Goal: Transaction & Acquisition: Purchase product/service

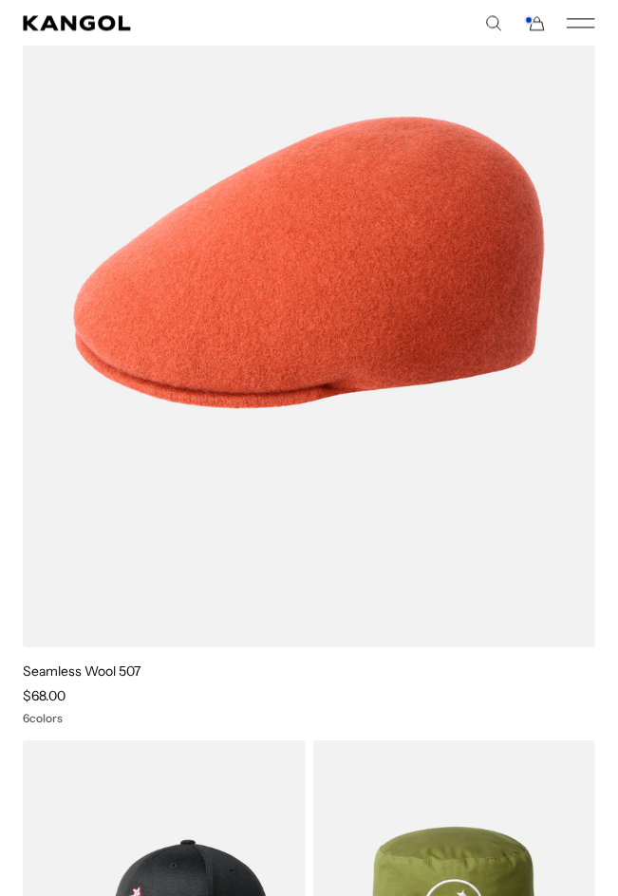
click at [0, 0] on img at bounding box center [0, 0] width 0 height 0
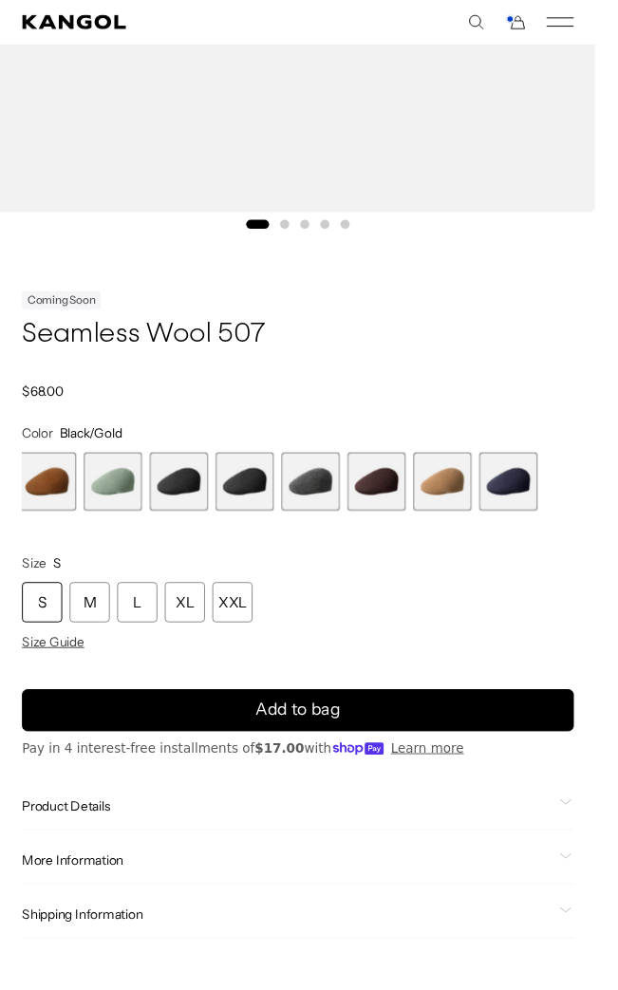
scroll to position [758, 0]
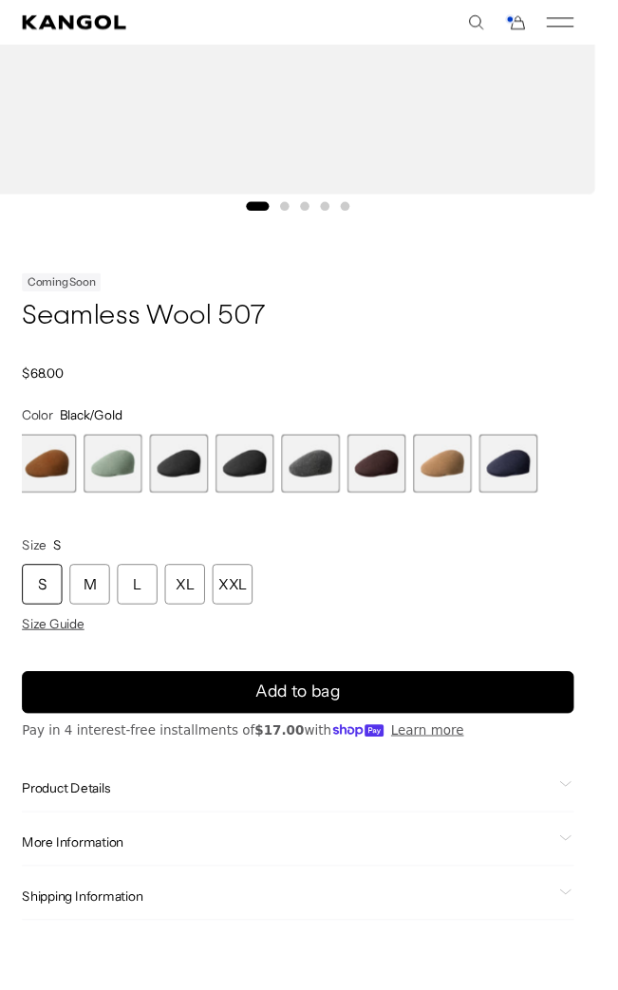
click at [148, 609] on div "L" at bounding box center [143, 606] width 42 height 42
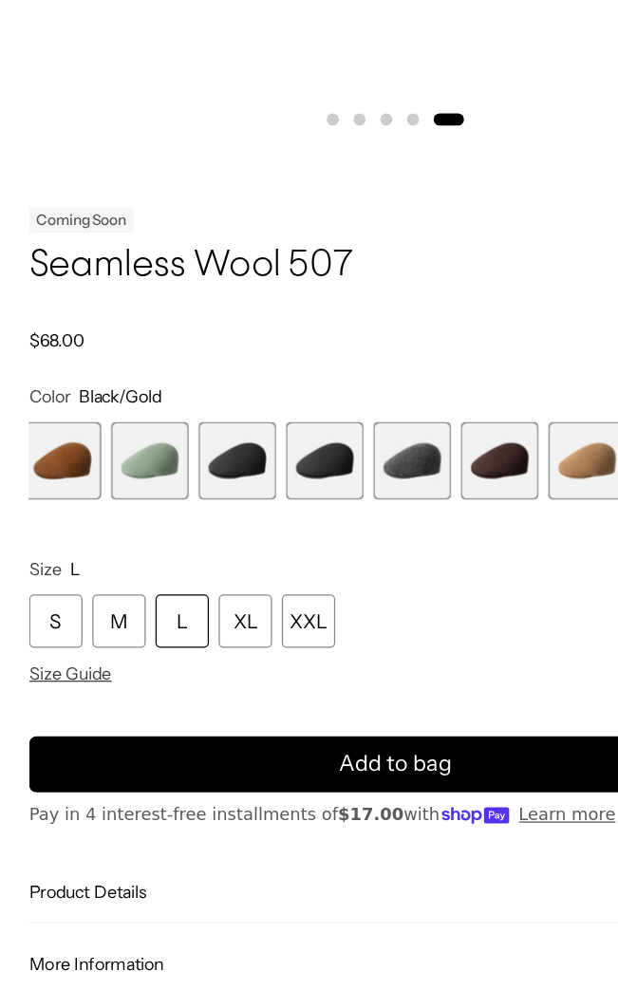
scroll to position [766, 0]
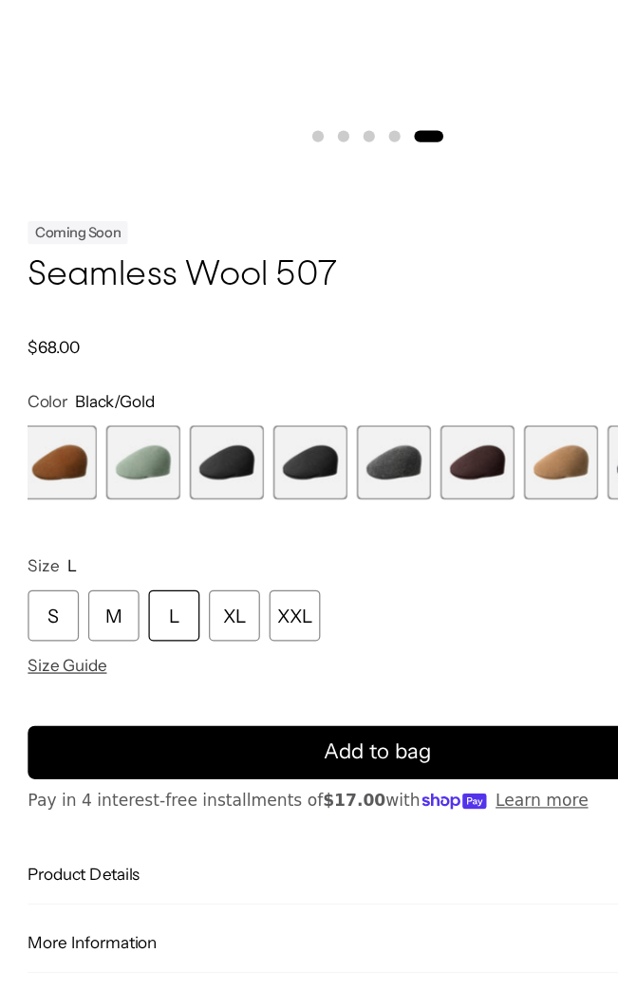
click at [253, 471] on span "5 of 9" at bounding box center [253, 471] width 61 height 61
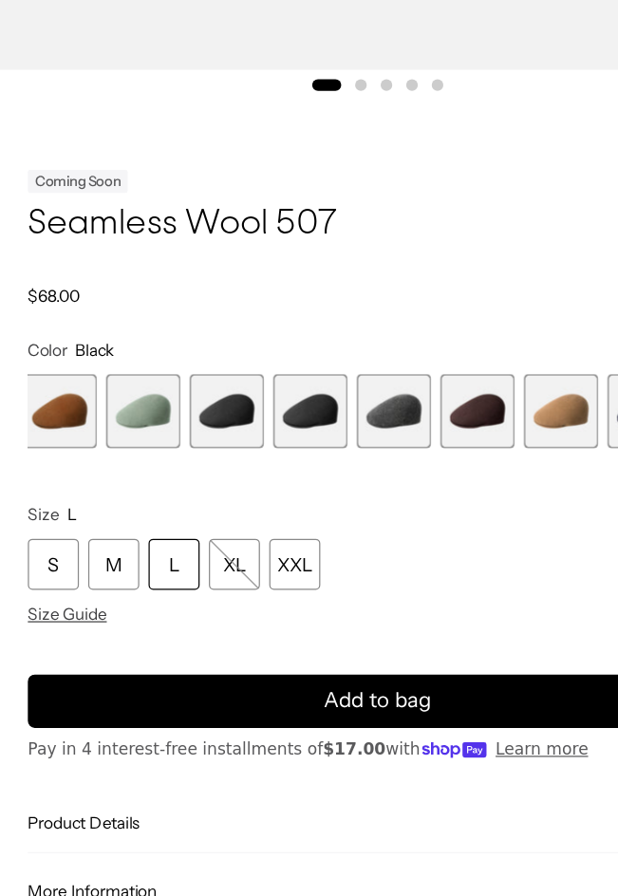
scroll to position [0, 390]
click at [186, 467] on span "4 of 9" at bounding box center [185, 471] width 61 height 61
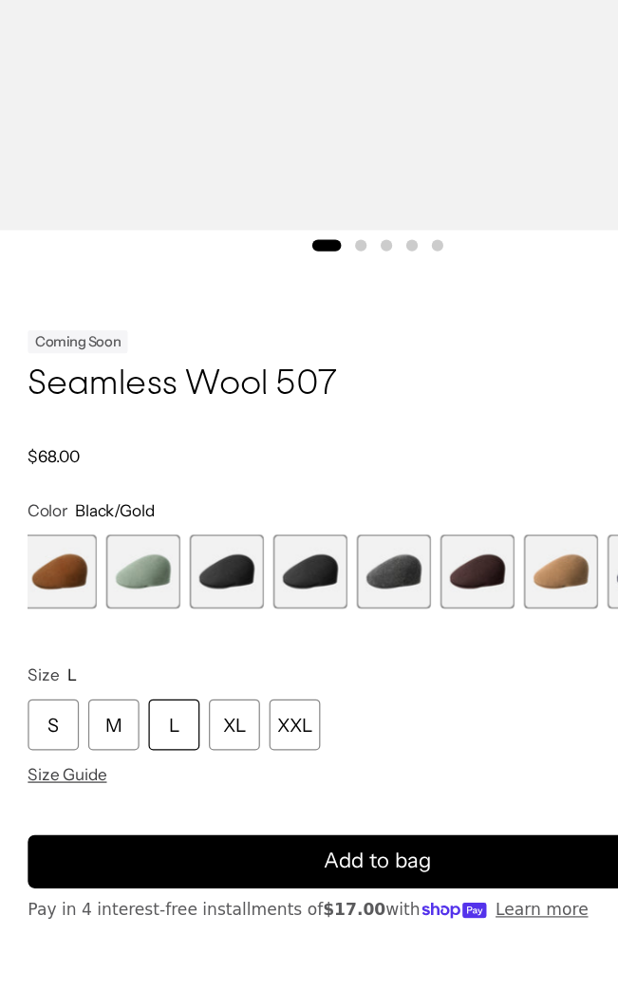
click at [321, 688] on span "6 of 9" at bounding box center [321, 684] width 61 height 61
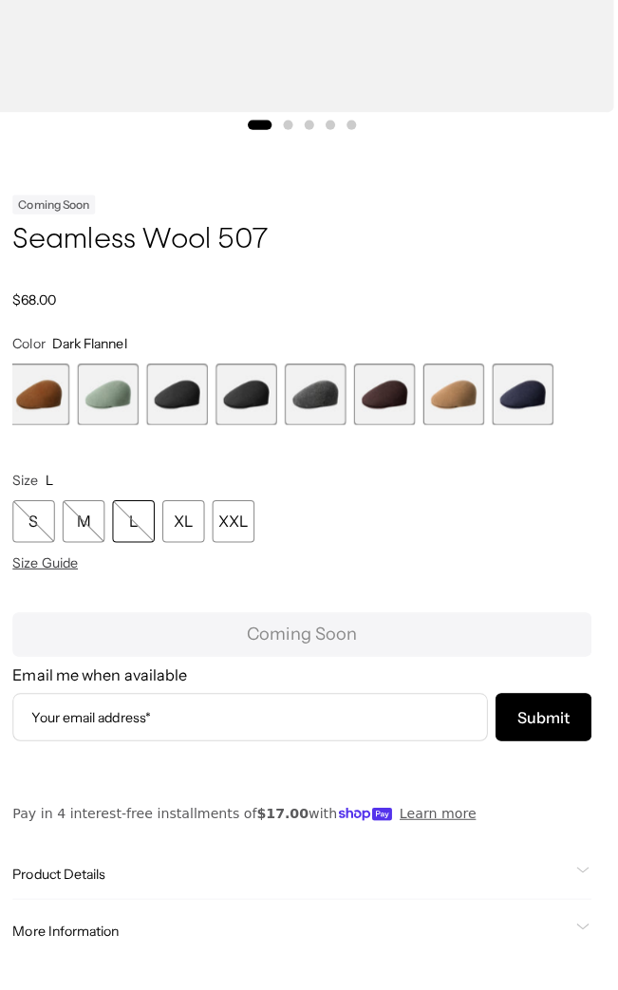
click at [541, 448] on span "9 of 9" at bounding box center [527, 438] width 61 height 61
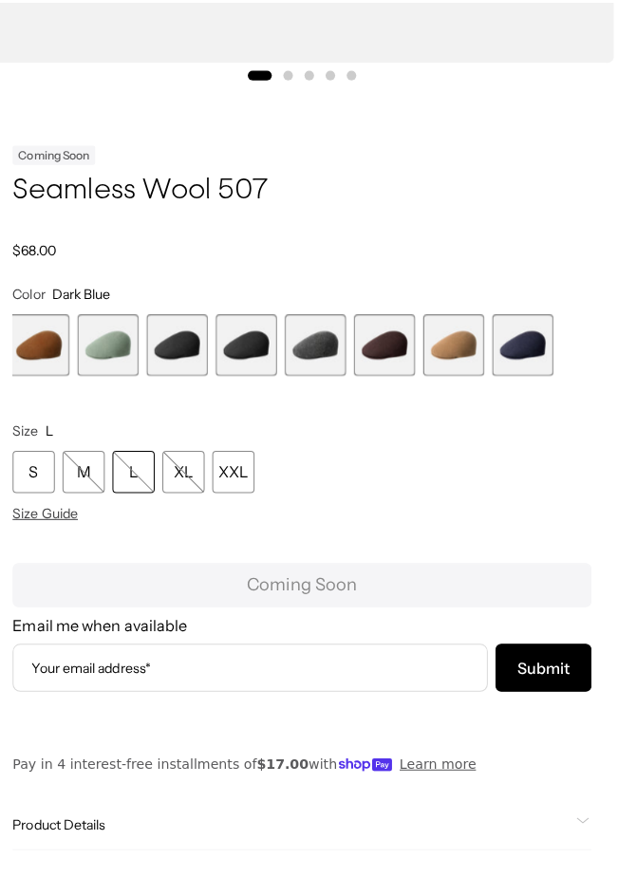
click at [253, 390] on span "5 of 9" at bounding box center [253, 384] width 61 height 61
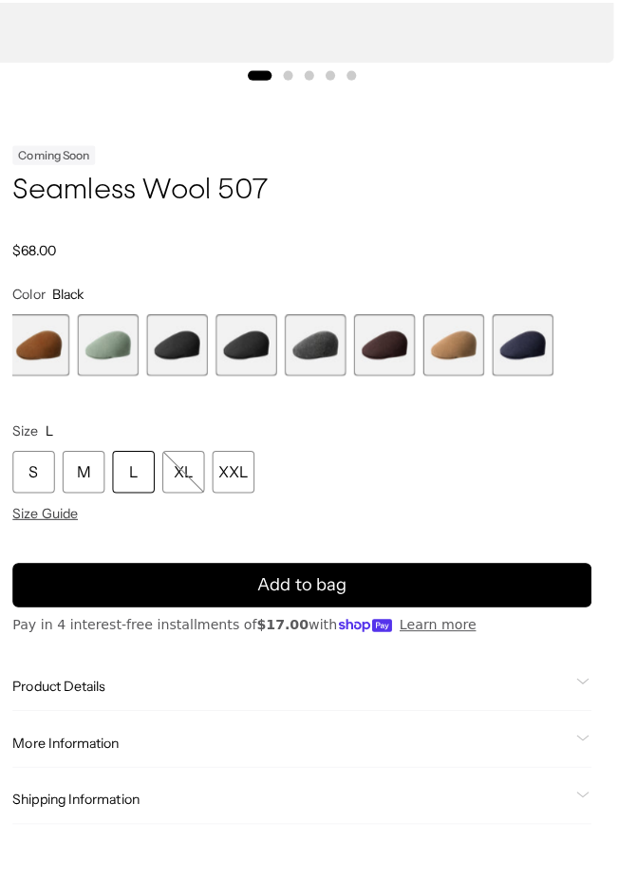
click at [146, 516] on div "L" at bounding box center [143, 510] width 42 height 42
click at [182, 385] on span "4 of 9" at bounding box center [185, 384] width 61 height 61
click at [141, 509] on div "L" at bounding box center [143, 510] width 42 height 42
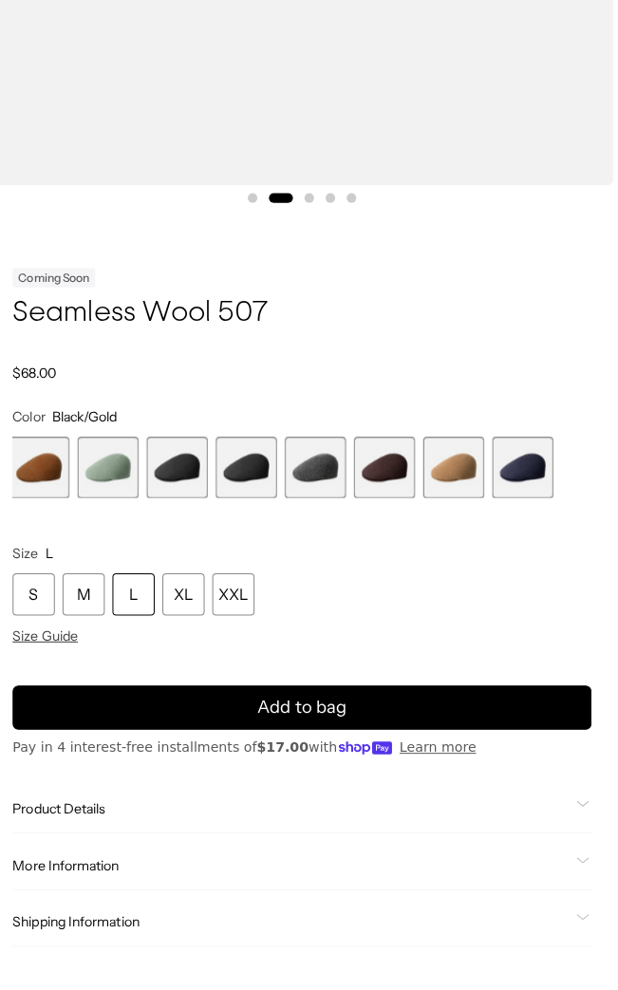
click at [146, 651] on div "L" at bounding box center [143, 636] width 42 height 42
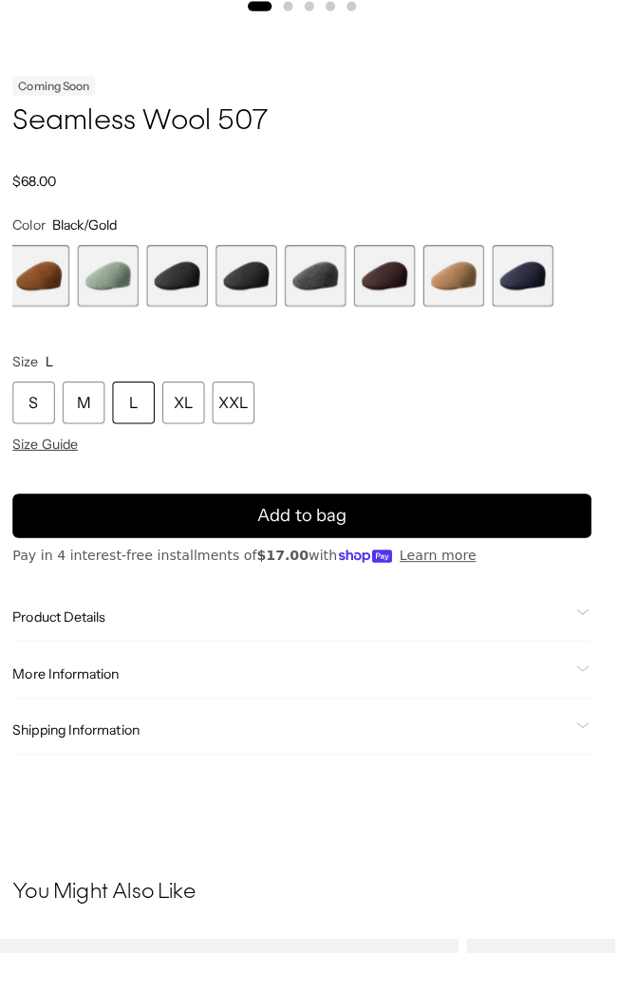
click at [193, 320] on span "4 of 9" at bounding box center [185, 321] width 61 height 61
click at [143, 444] on div "L" at bounding box center [143, 446] width 42 height 42
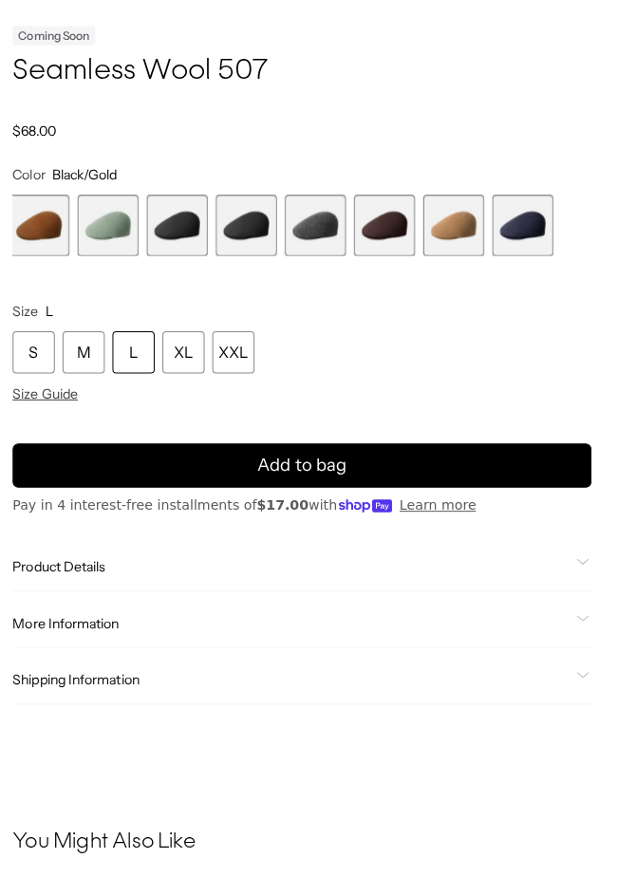
click at [281, 503] on span "Add to bag" at bounding box center [309, 504] width 88 height 26
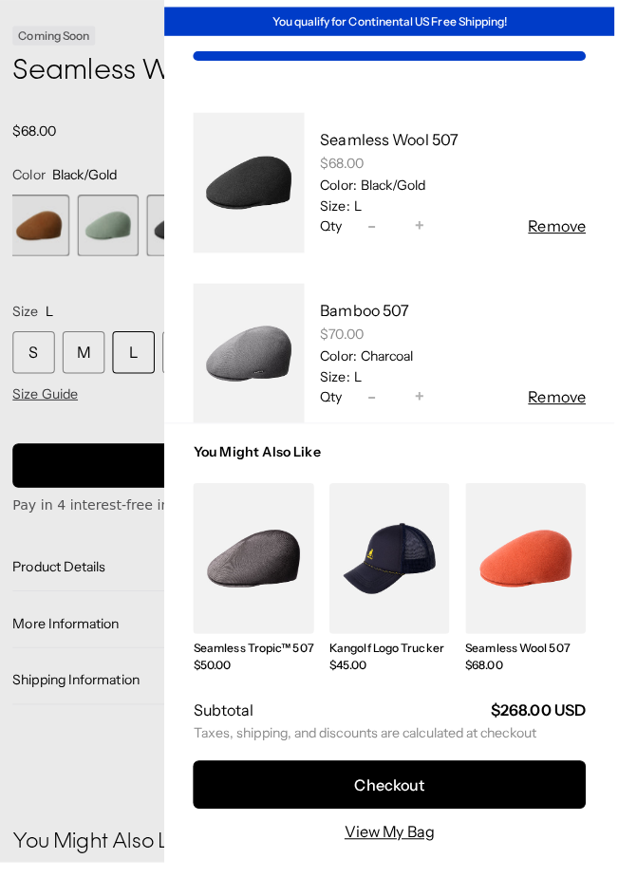
scroll to position [0, 390]
click at [133, 152] on div at bounding box center [309, 448] width 618 height 896
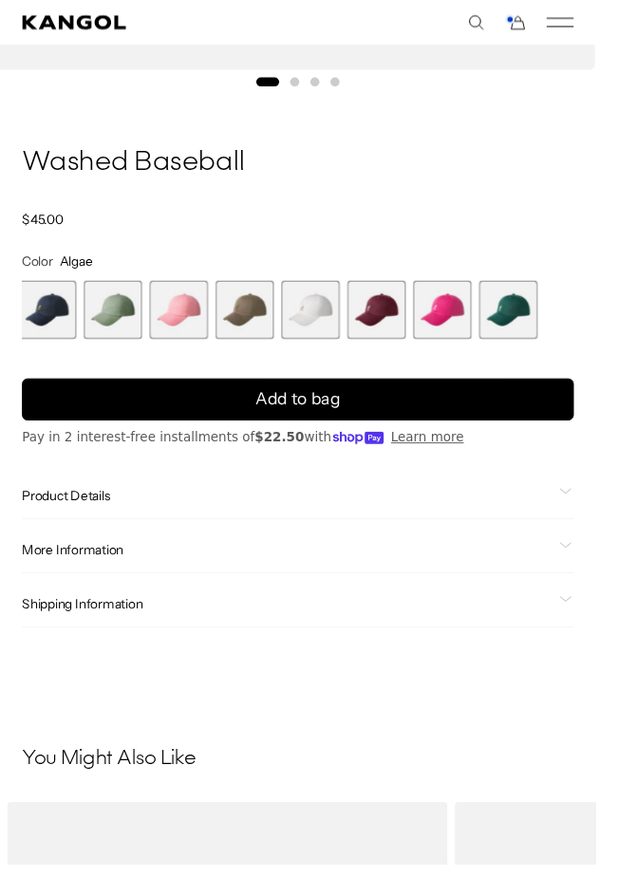
click at [252, 322] on span "10 of 14" at bounding box center [253, 321] width 61 height 61
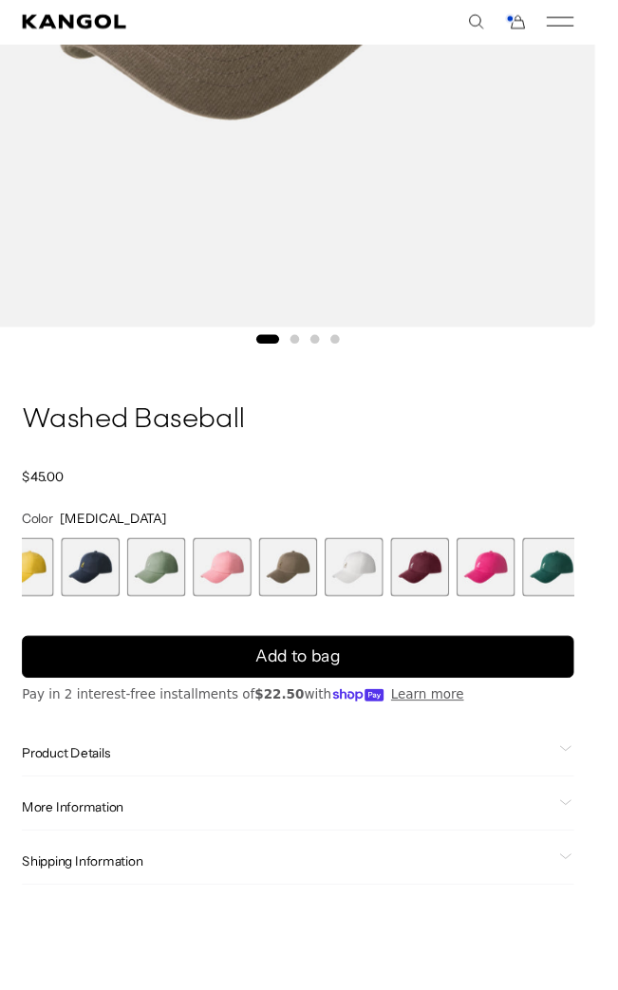
scroll to position [0, 390]
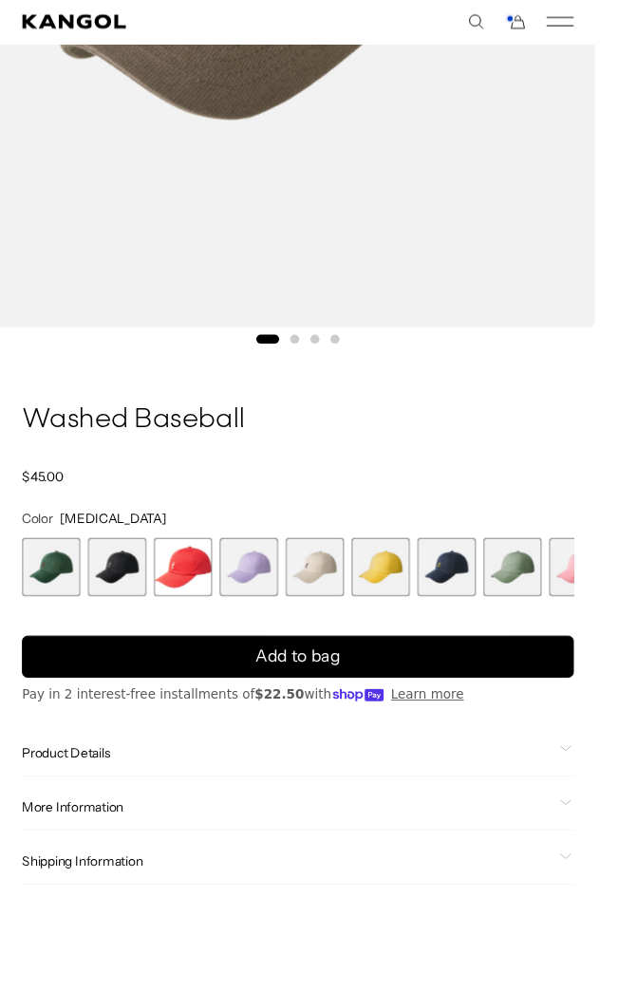
click at [119, 595] on span "2 of 14" at bounding box center [121, 588] width 61 height 61
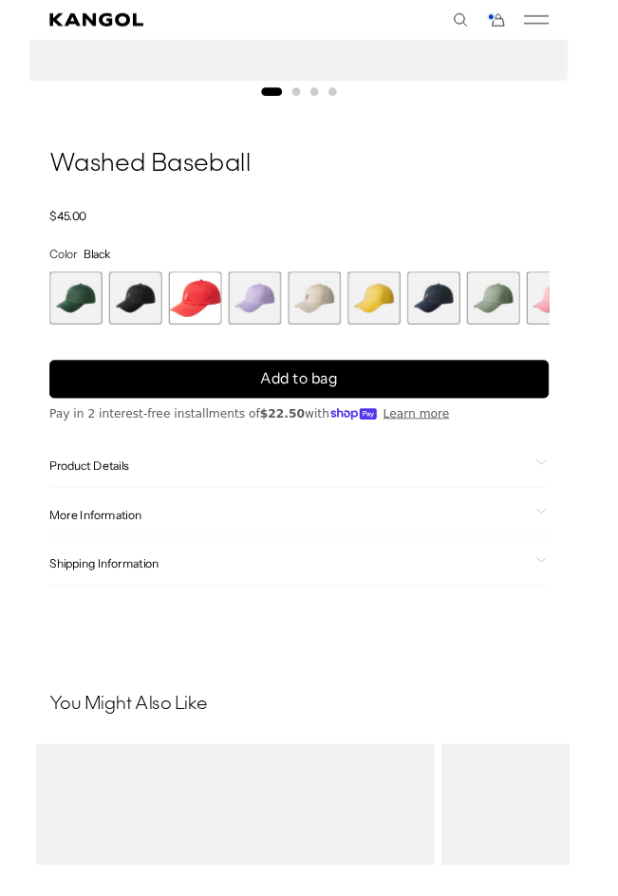
scroll to position [866, 0]
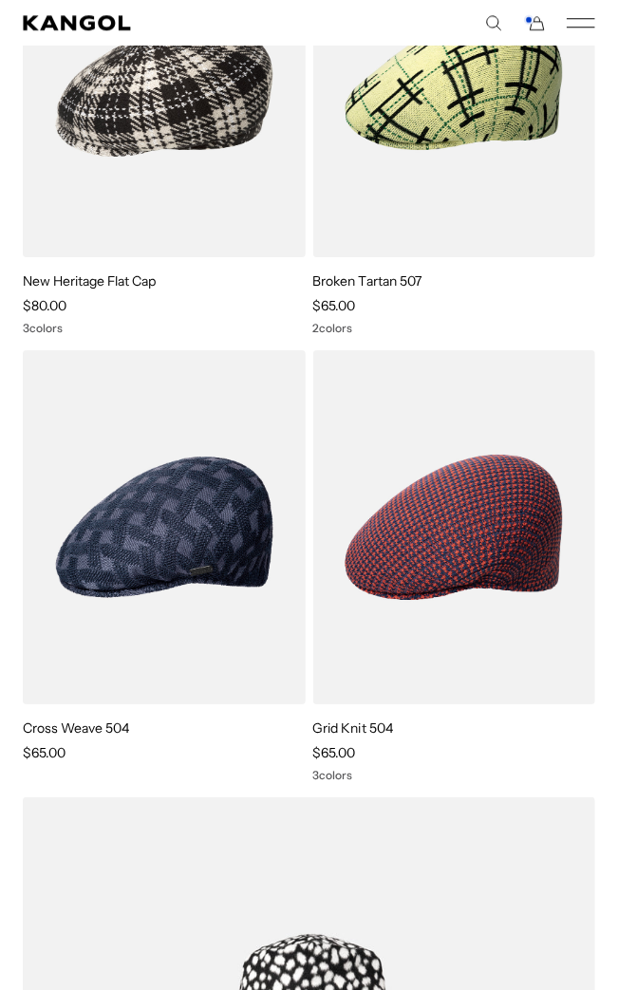
click at [0, 0] on img at bounding box center [0, 0] width 0 height 0
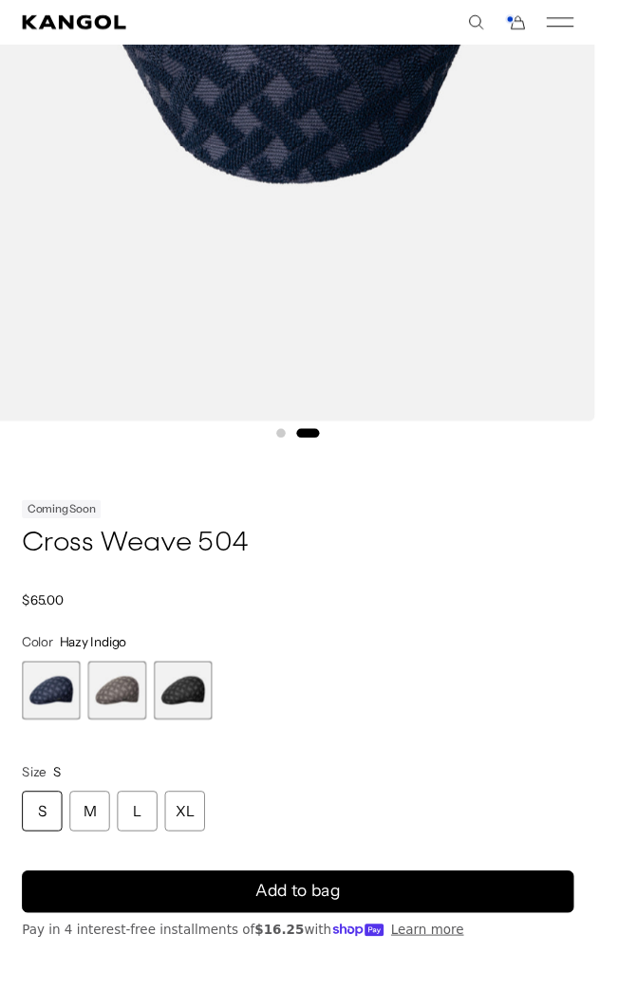
scroll to position [0, 390]
click at [147, 859] on div "L" at bounding box center [143, 841] width 42 height 42
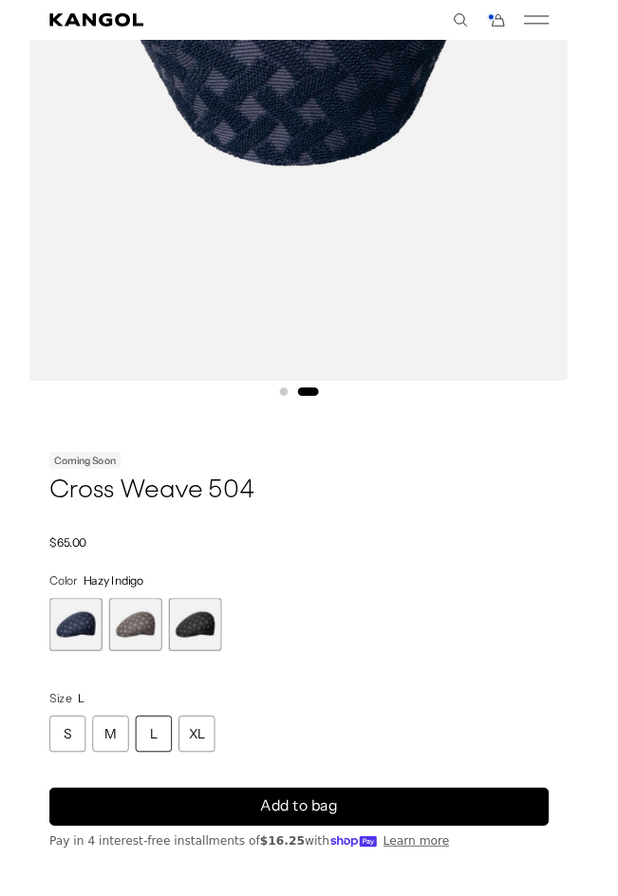
scroll to position [575, 0]
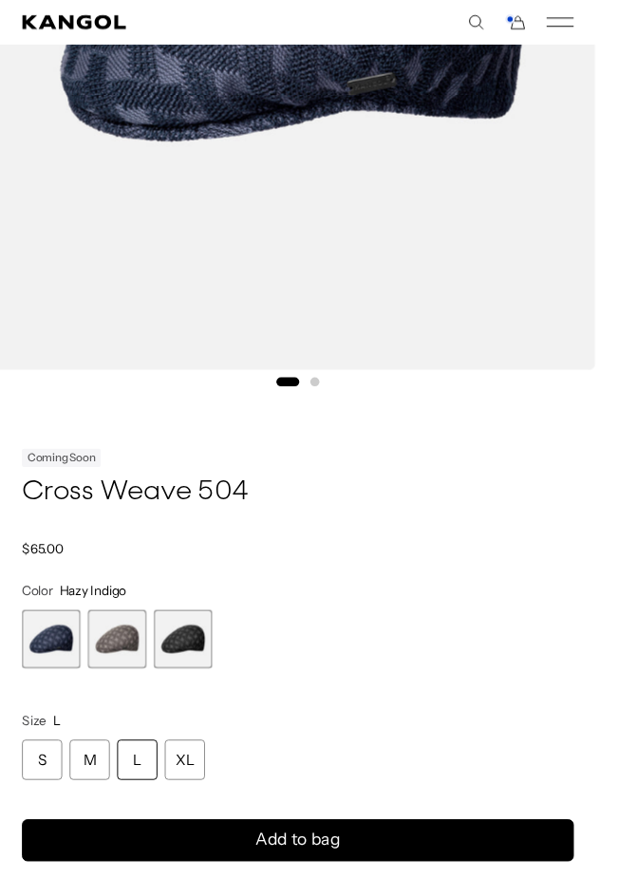
click at [110, 665] on span "2 of 3" at bounding box center [121, 662] width 61 height 61
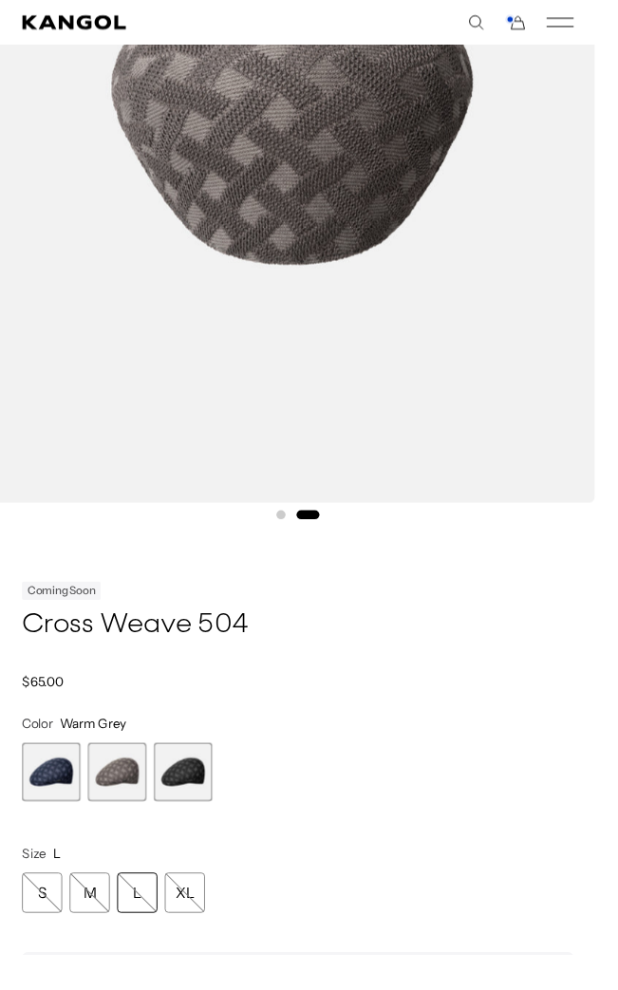
scroll to position [442, 0]
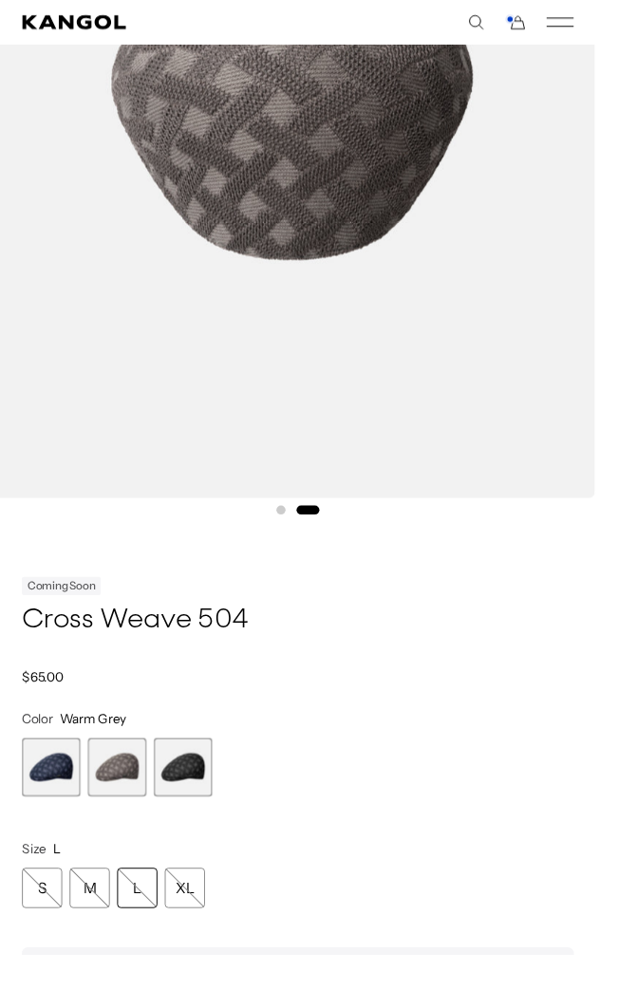
click at [188, 798] on span "3 of 3" at bounding box center [190, 795] width 61 height 61
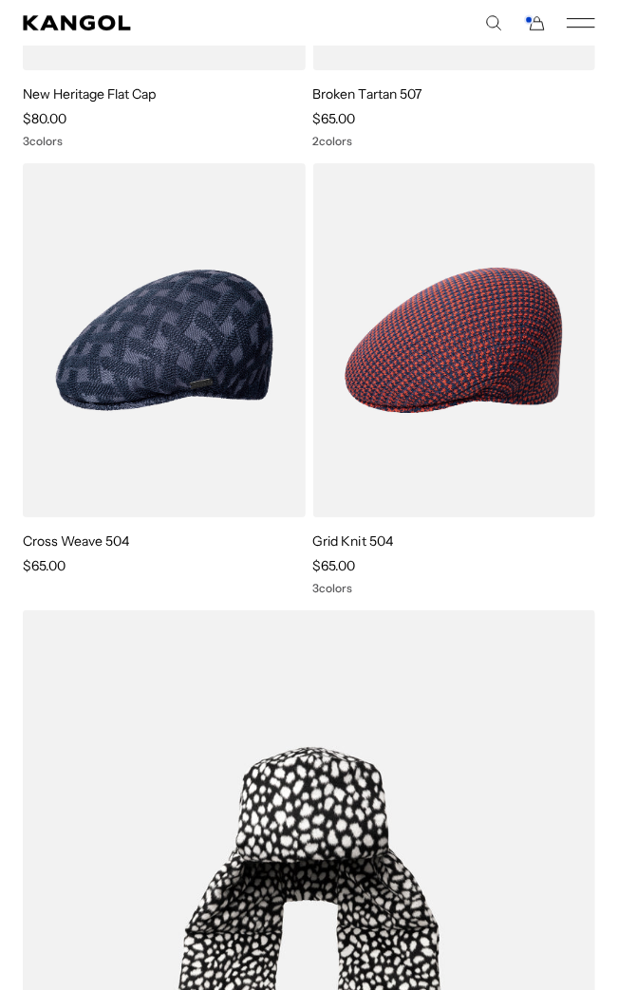
click at [0, 0] on img at bounding box center [0, 0] width 0 height 0
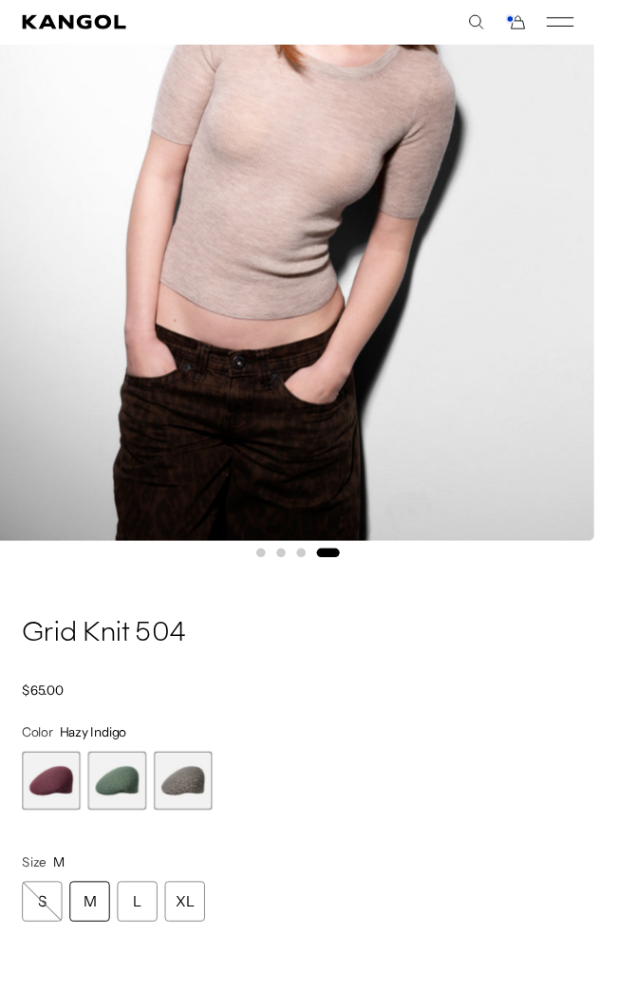
scroll to position [0, 390]
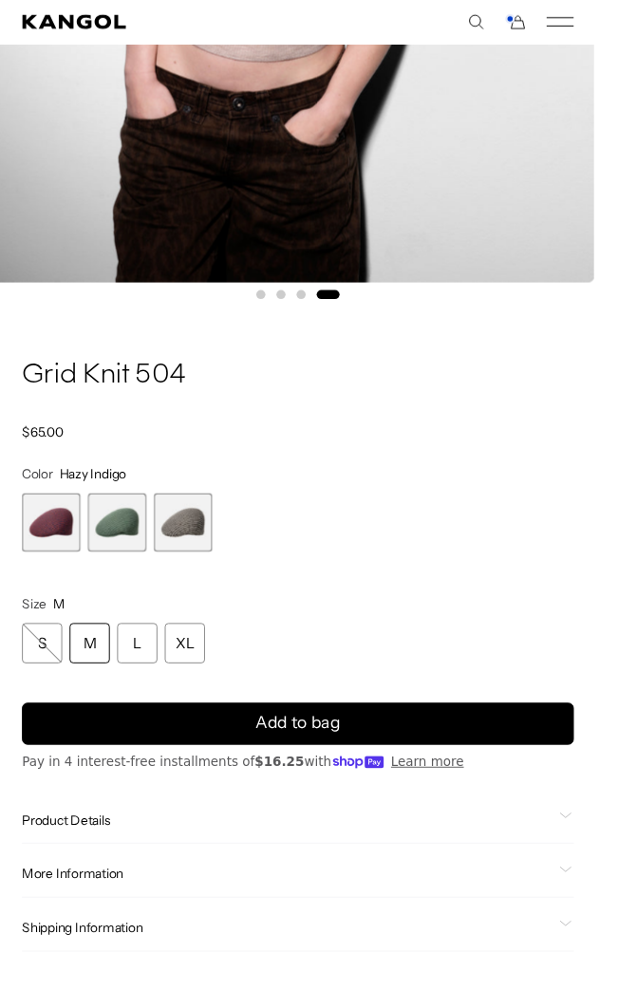
click at [137, 674] on div "L" at bounding box center [143, 668] width 42 height 42
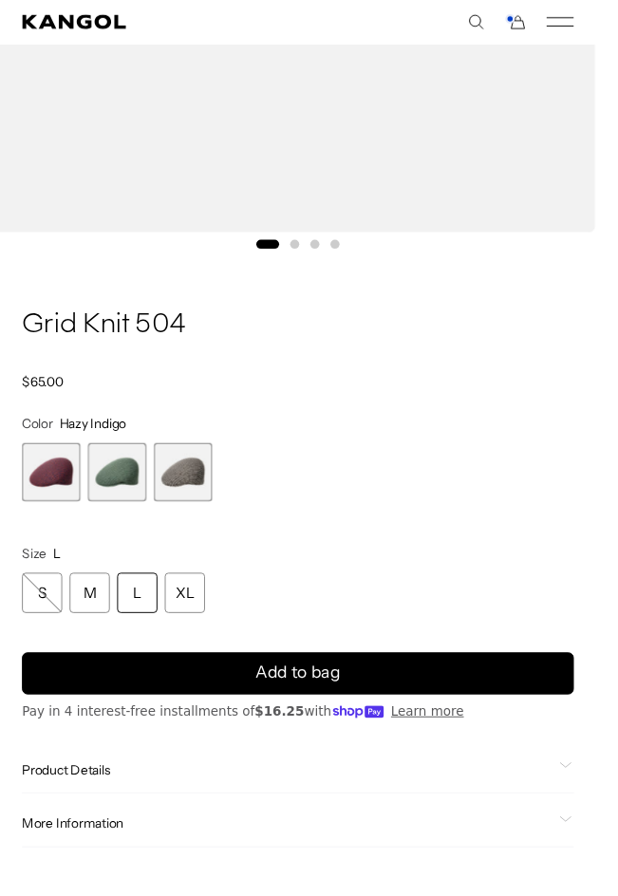
click at [145, 623] on div "L" at bounding box center [143, 615] width 42 height 42
click at [193, 488] on span "3 of 3" at bounding box center [190, 490] width 61 height 61
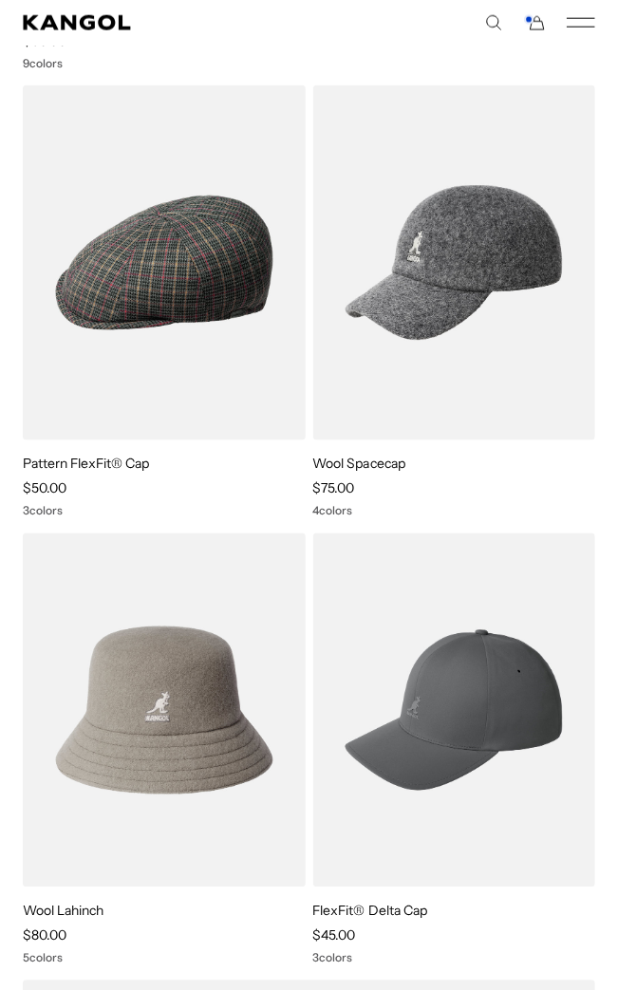
click at [0, 0] on img at bounding box center [0, 0] width 0 height 0
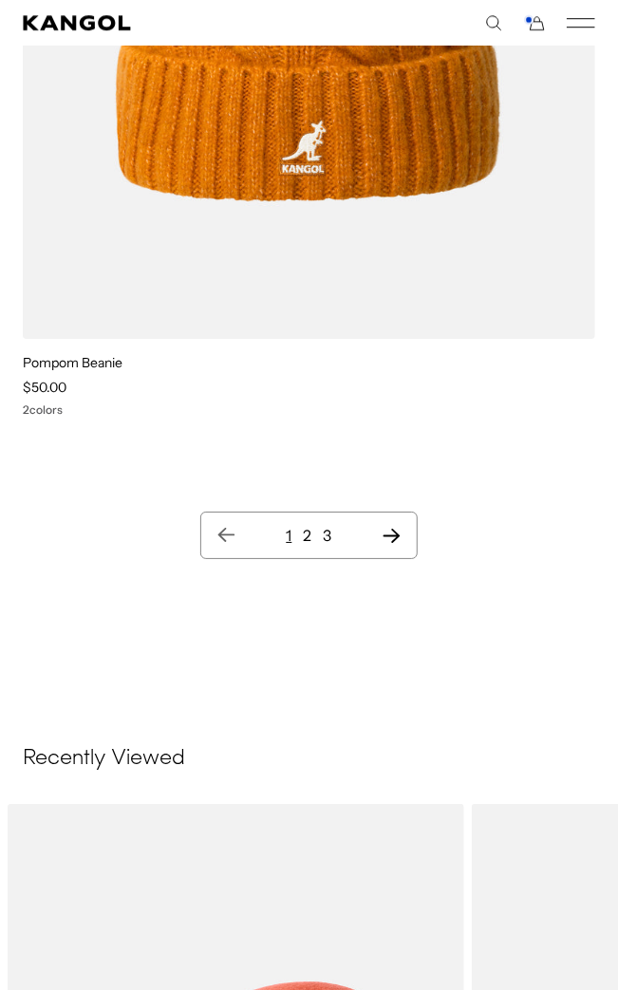
click at [393, 545] on icon "Next page" at bounding box center [392, 535] width 20 height 19
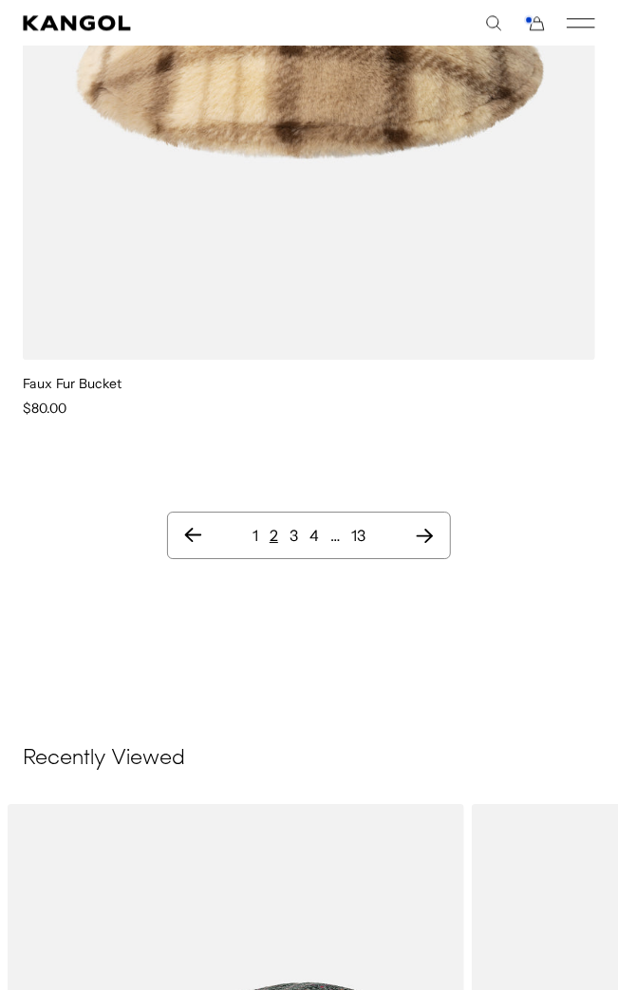
scroll to position [4956, 0]
click at [432, 542] on icon "Next page" at bounding box center [425, 534] width 20 height 19
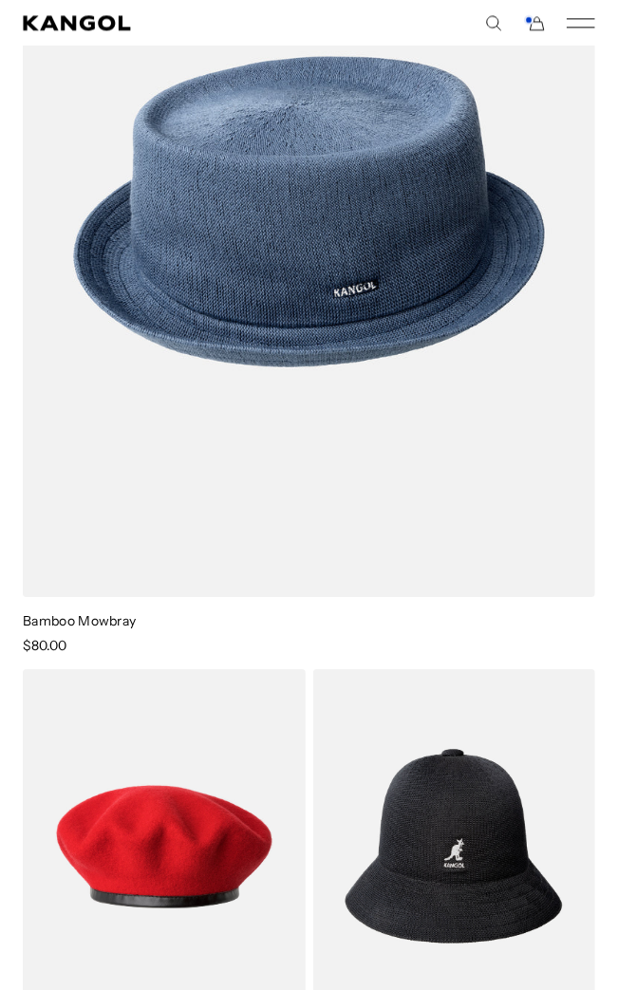
scroll to position [0, 390]
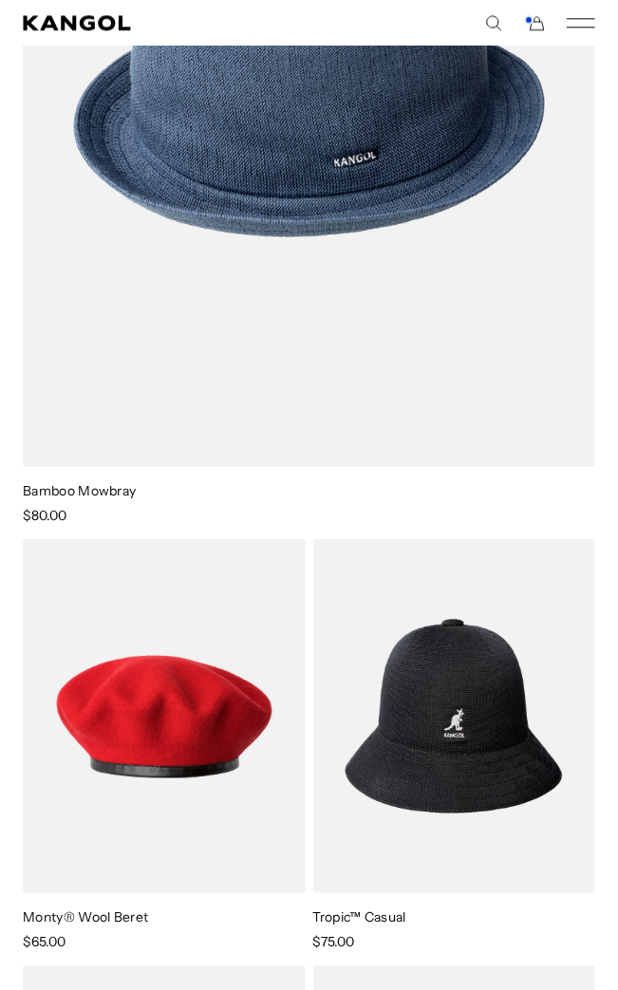
click at [0, 0] on video "Monty® Wool Beret" at bounding box center [0, 0] width 0 height 0
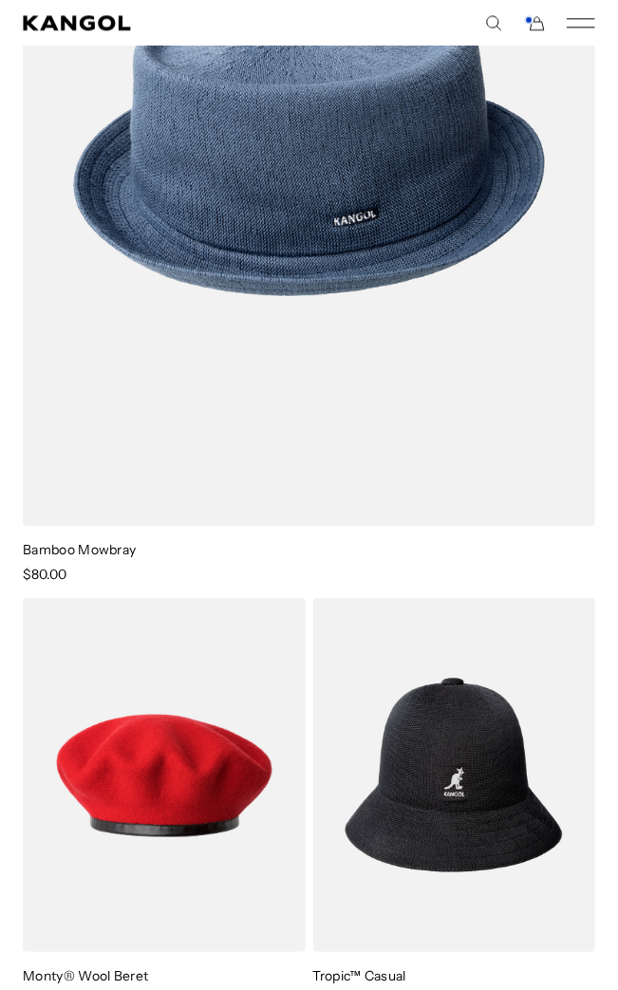
scroll to position [3100, 0]
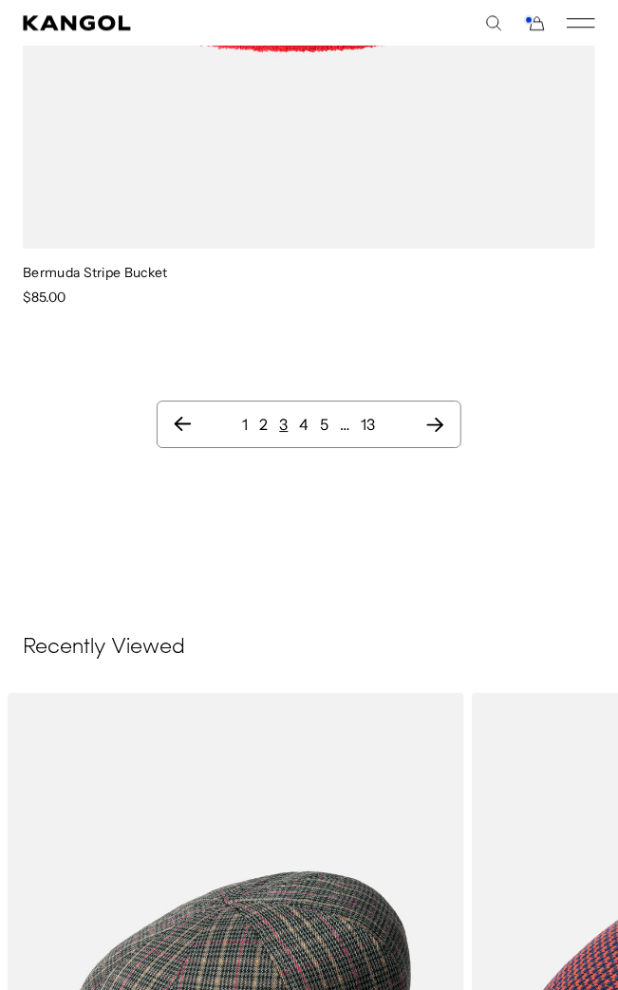
click at [438, 426] on icon "Next page" at bounding box center [434, 425] width 17 height 14
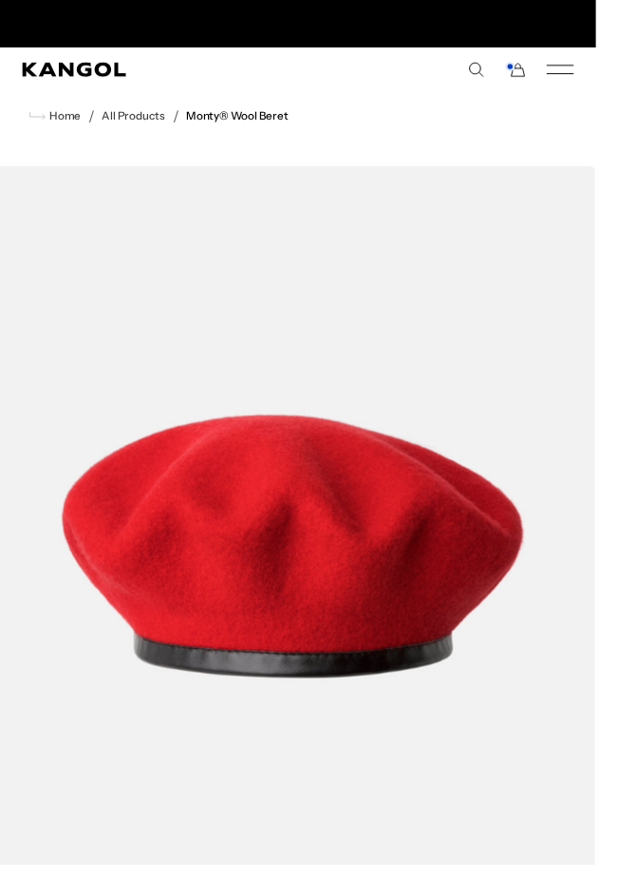
scroll to position [0, 390]
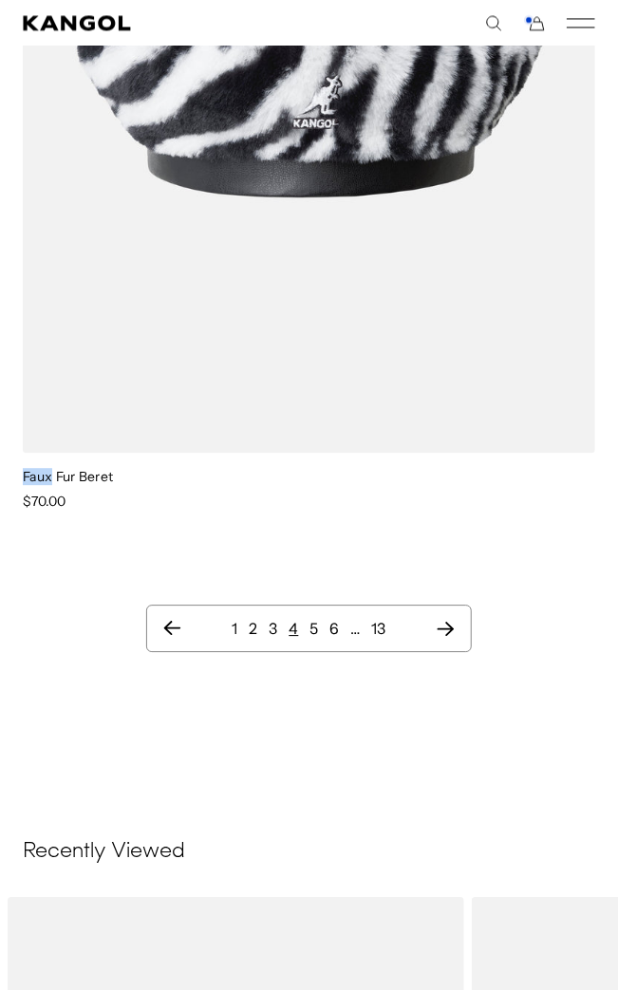
scroll to position [4775, 0]
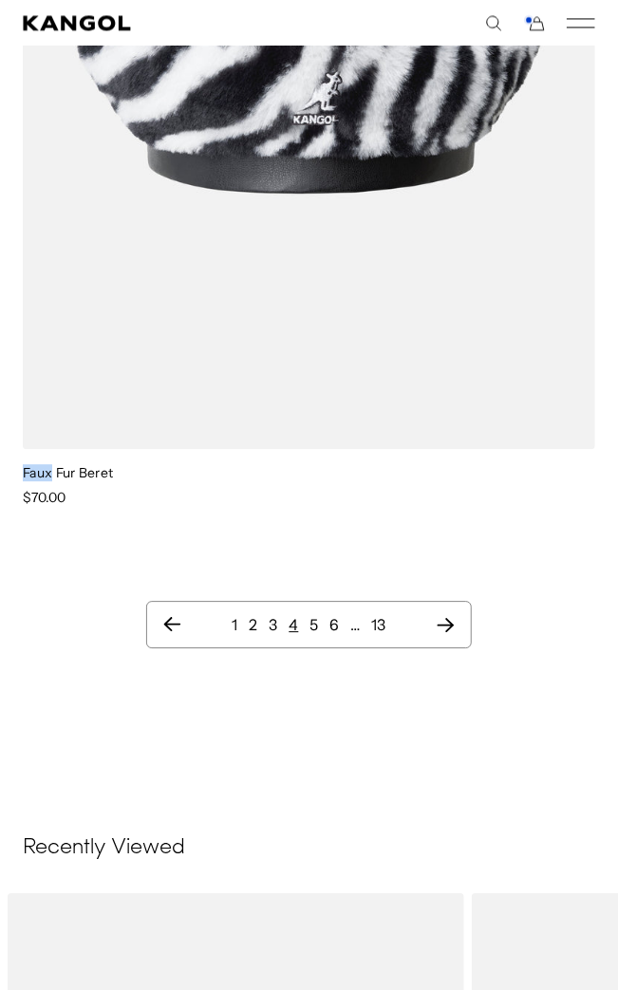
click at [448, 629] on icon "Next page" at bounding box center [445, 625] width 17 height 14
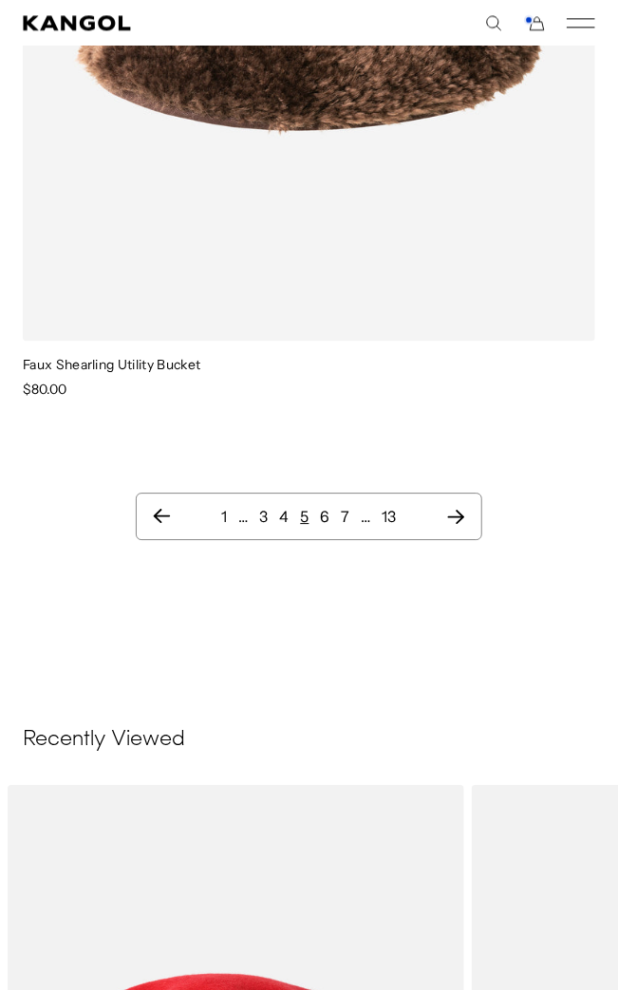
click at [460, 524] on icon "Next page" at bounding box center [456, 516] width 20 height 19
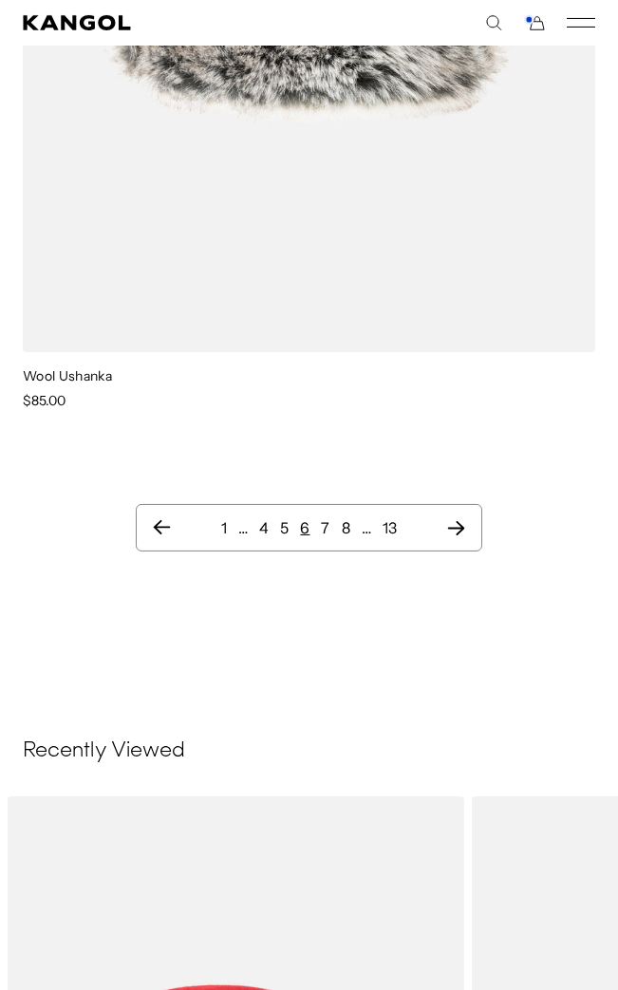
click at [457, 530] on icon "Next page" at bounding box center [455, 528] width 17 height 14
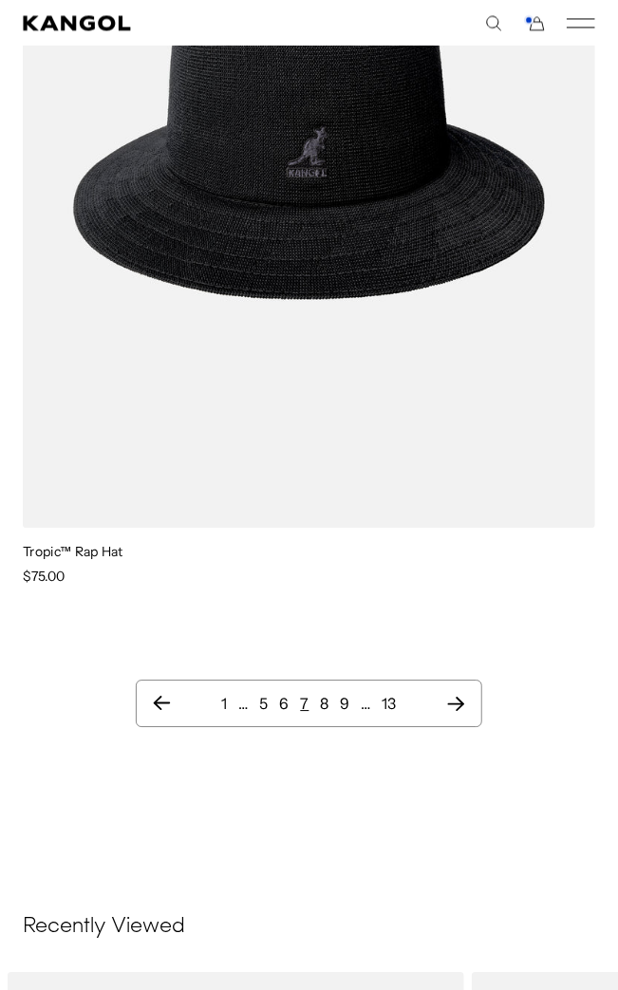
scroll to position [4728, 0]
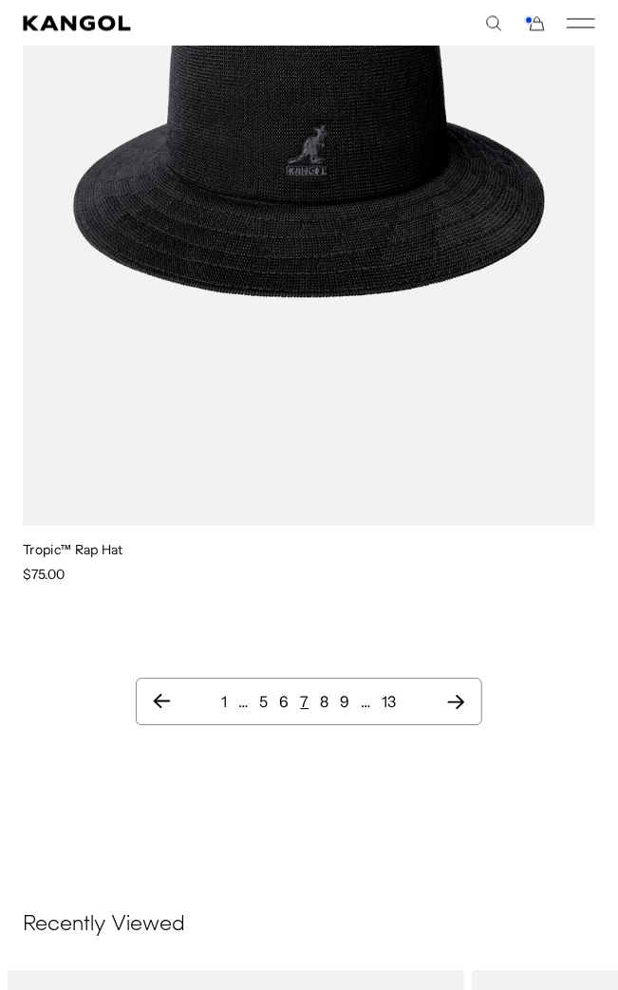
click at [460, 705] on icon "Next page" at bounding box center [455, 702] width 17 height 14
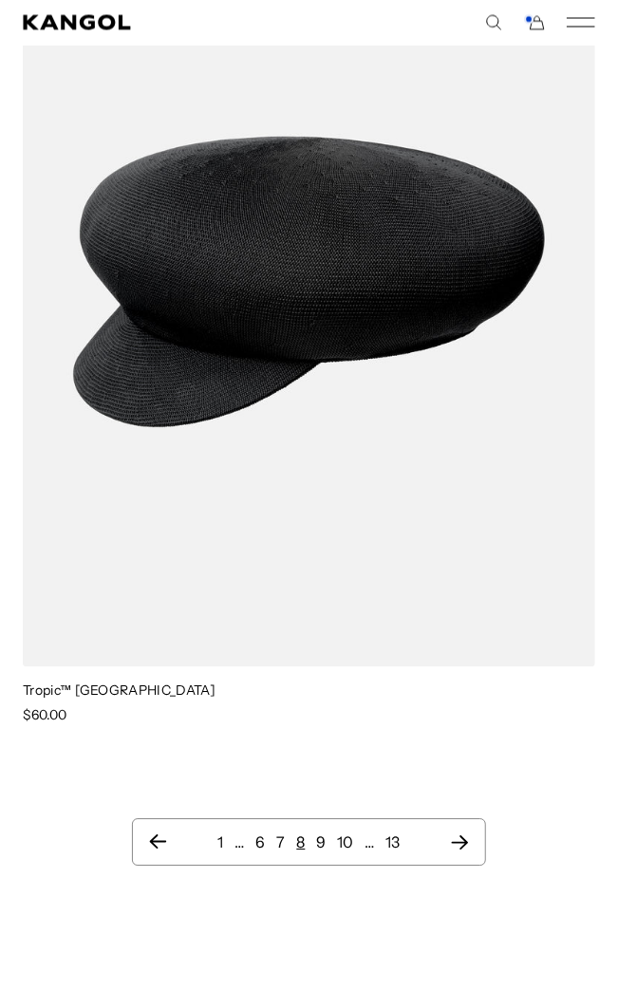
click at [461, 838] on icon "Next page" at bounding box center [460, 843] width 20 height 19
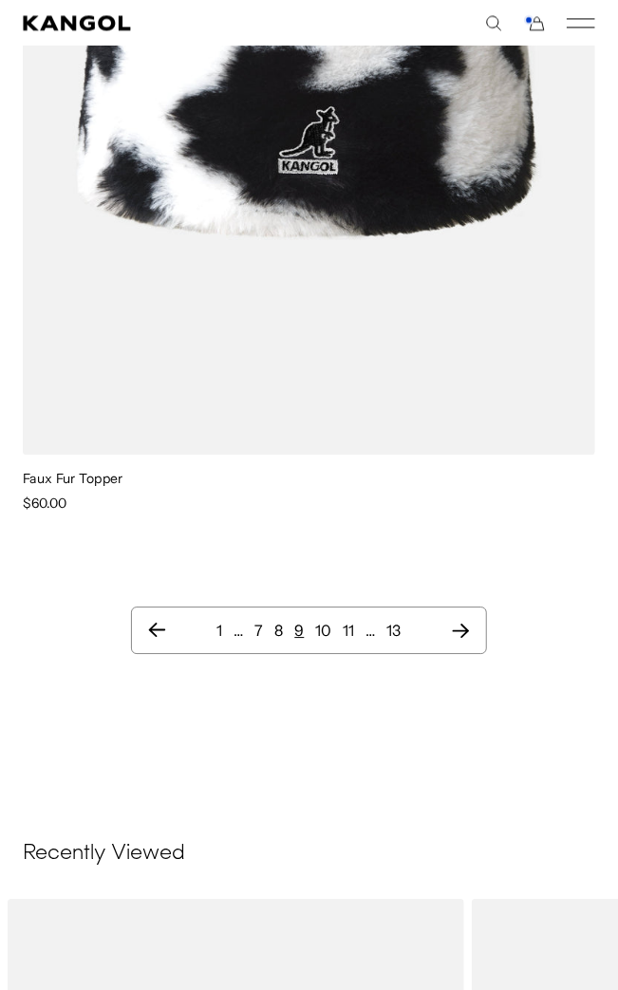
scroll to position [4788, 0]
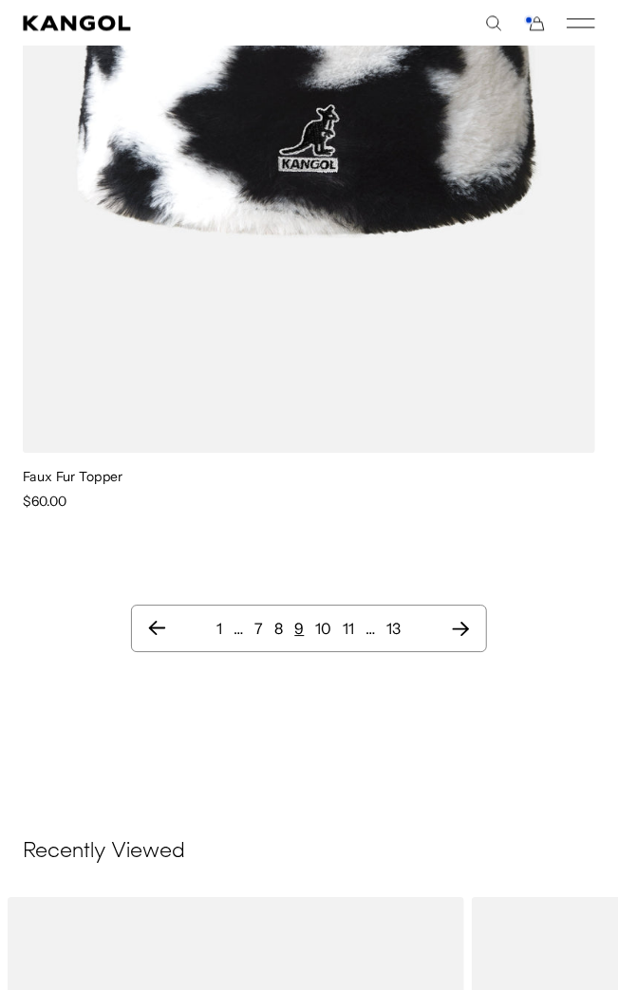
click at [460, 635] on icon "Next page" at bounding box center [461, 628] width 20 height 19
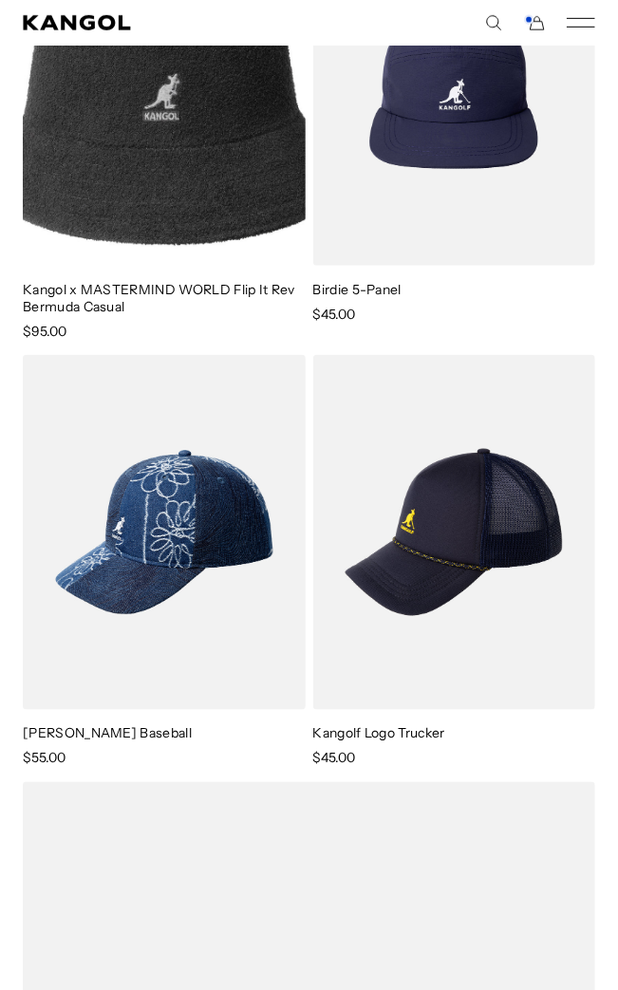
click at [0, 0] on img at bounding box center [0, 0] width 0 height 0
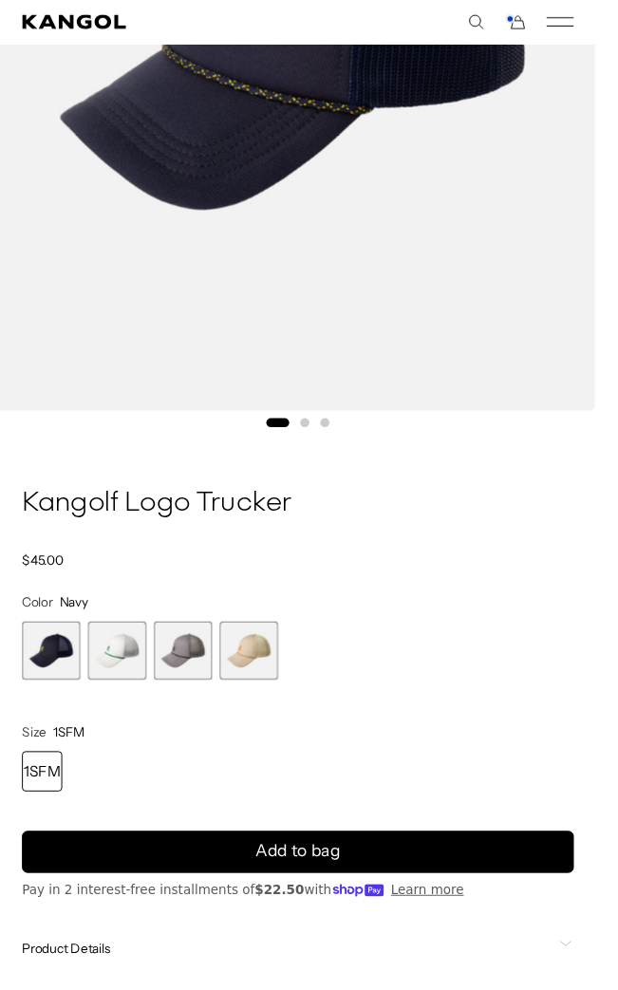
scroll to position [0, 390]
click at [195, 678] on span "3 of 4" at bounding box center [190, 675] width 61 height 61
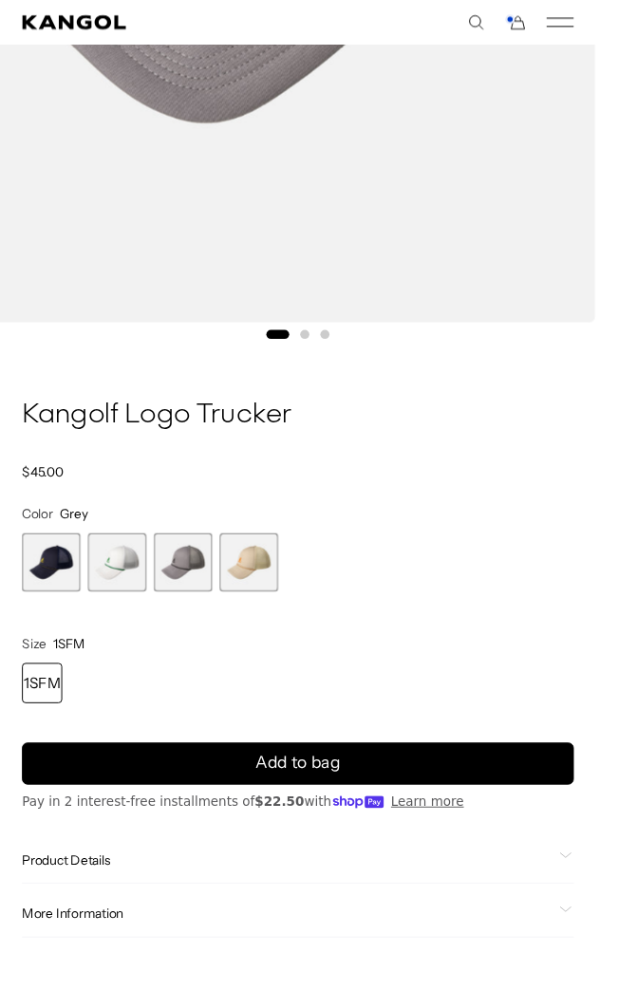
scroll to position [630, 0]
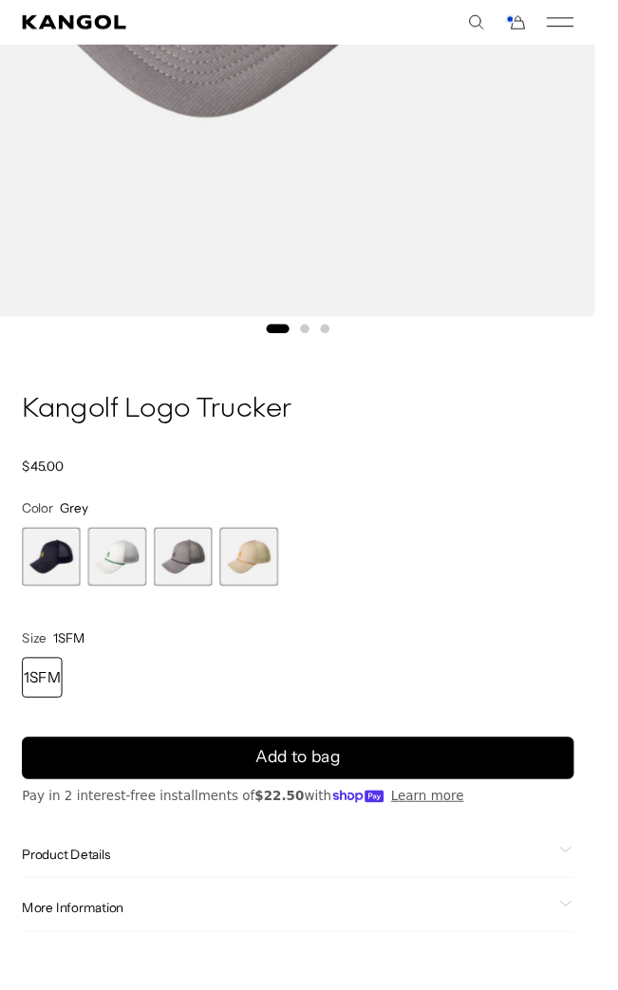
click at [48, 588] on span "1 of 4" at bounding box center [53, 577] width 61 height 61
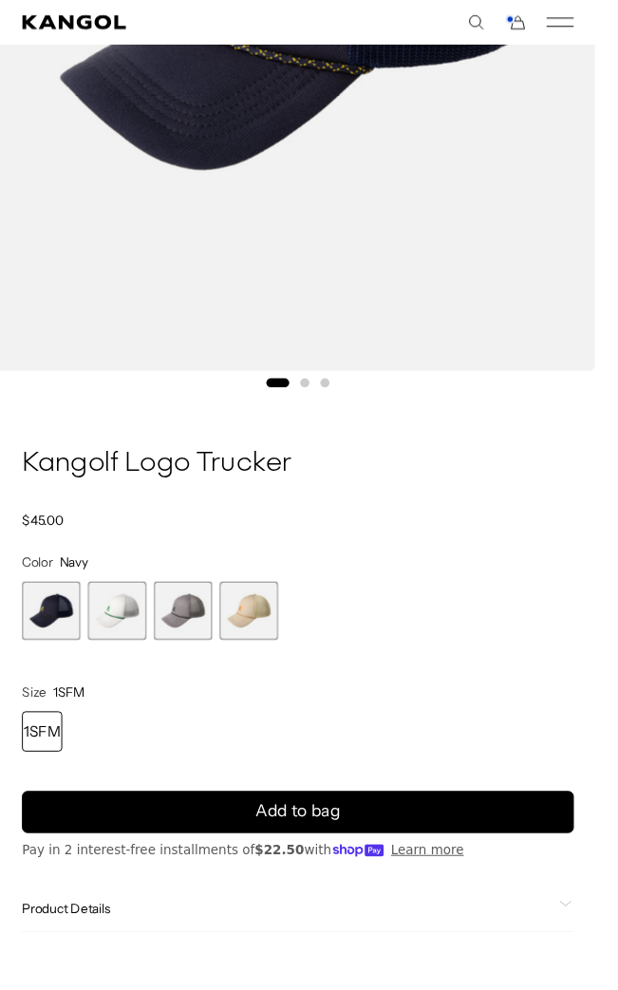
scroll to position [588, 0]
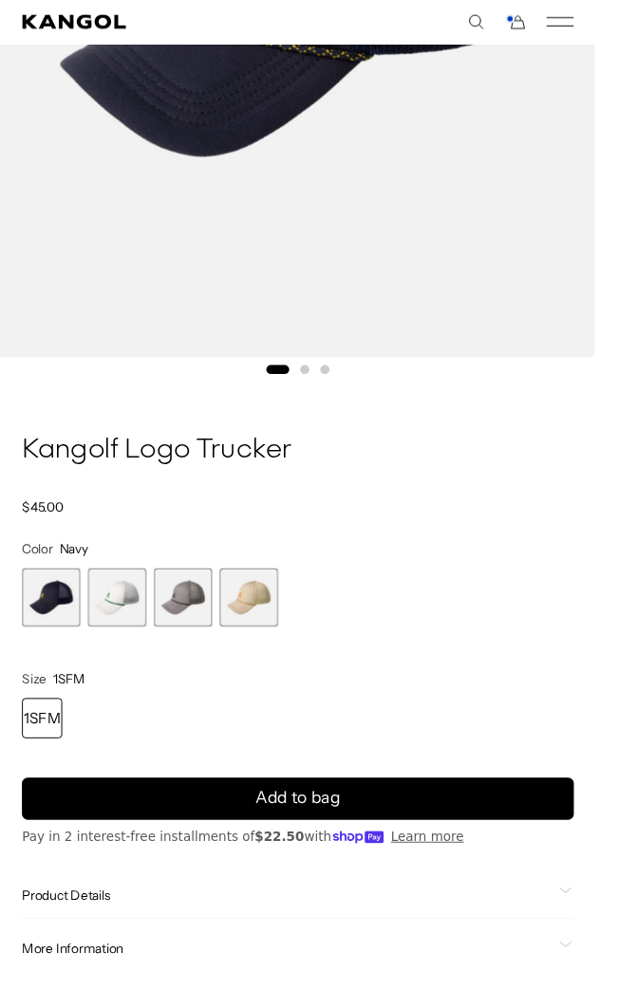
click at [188, 626] on span "3 of 4" at bounding box center [190, 620] width 61 height 61
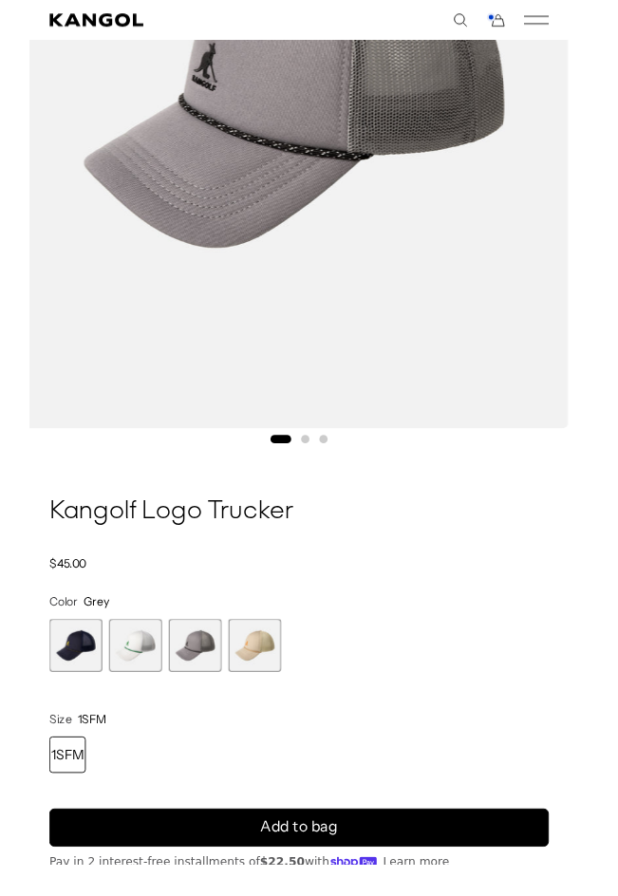
scroll to position [441, 0]
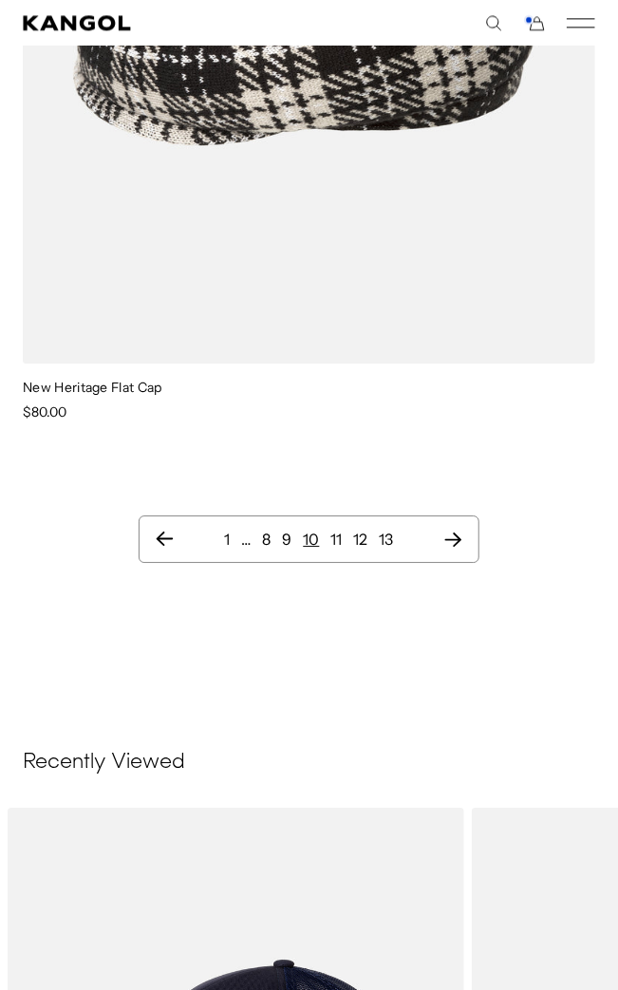
scroll to position [4898, 0]
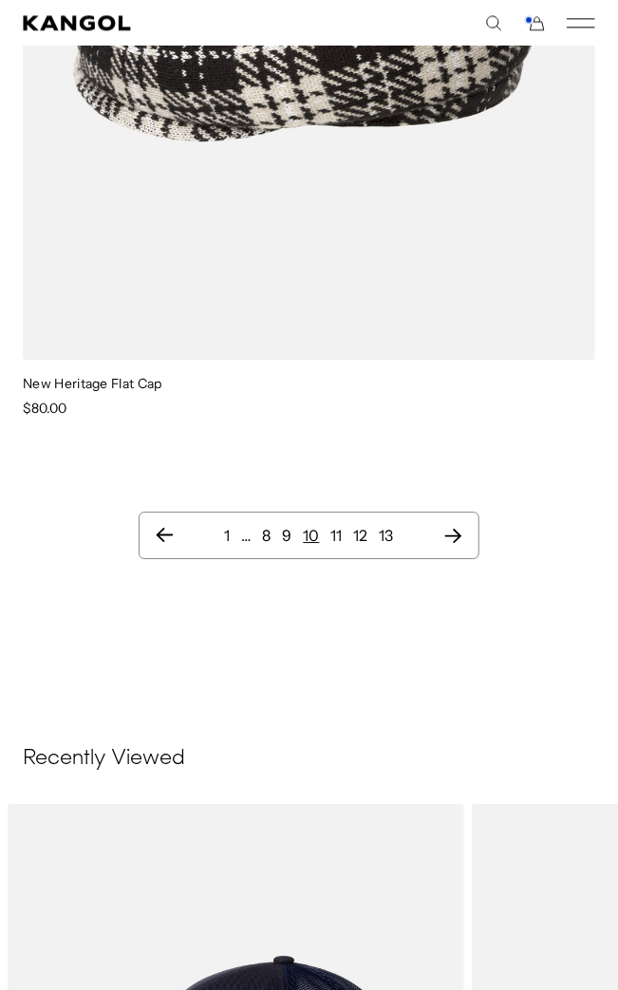
click at [458, 535] on icon "Next page" at bounding box center [452, 536] width 17 height 14
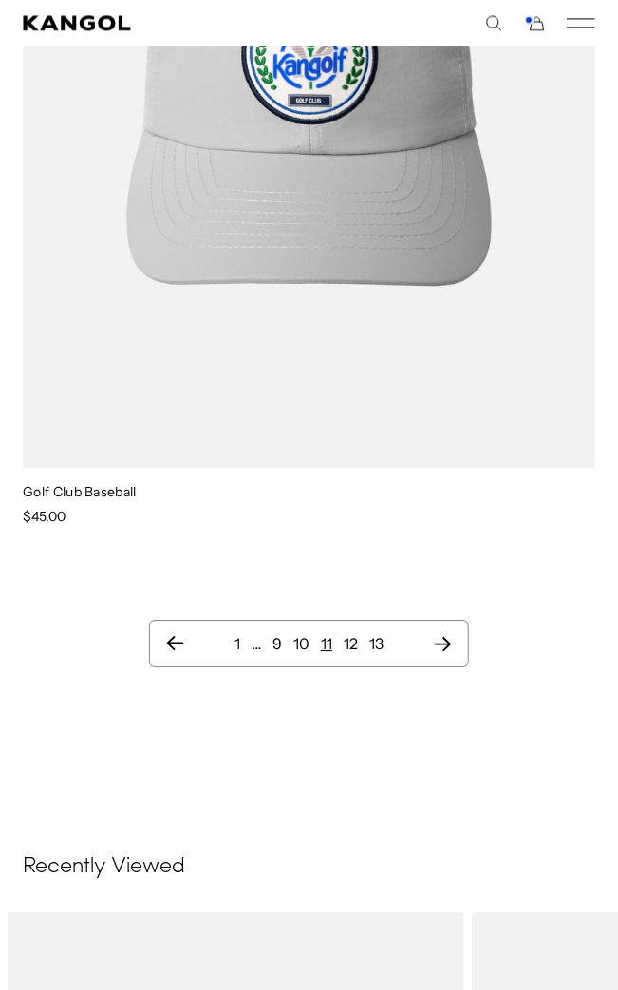
scroll to position [4888, 0]
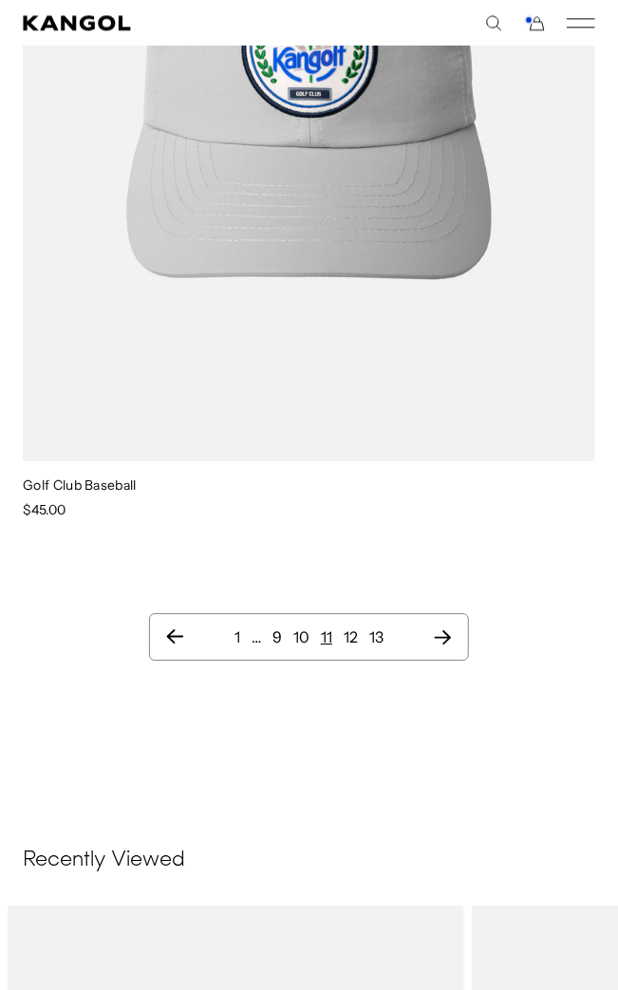
click at [451, 639] on icon "Next page" at bounding box center [443, 637] width 17 height 14
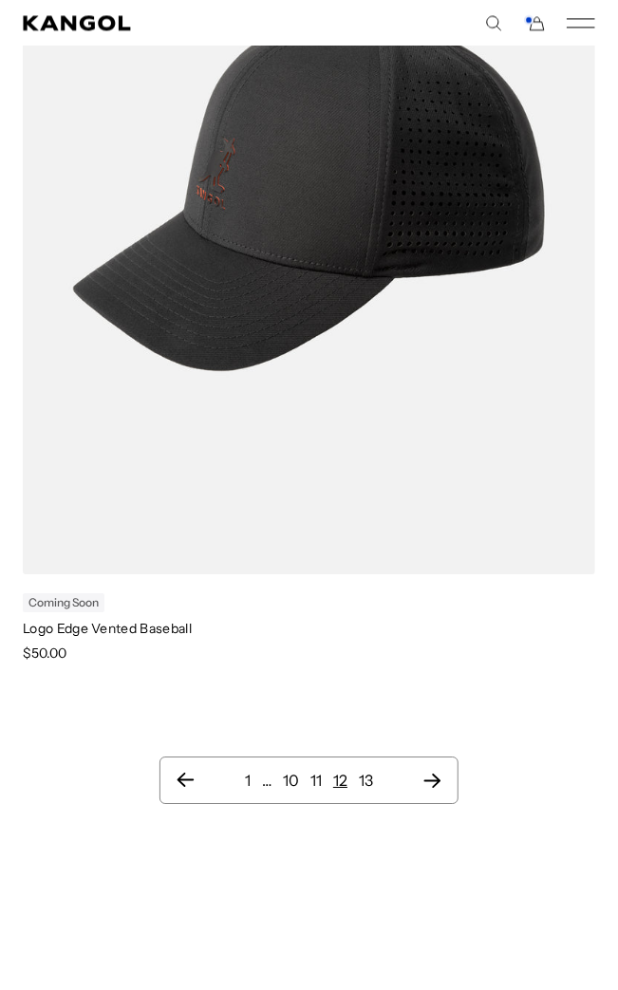
click at [439, 786] on icon "Next page" at bounding box center [432, 780] width 20 height 19
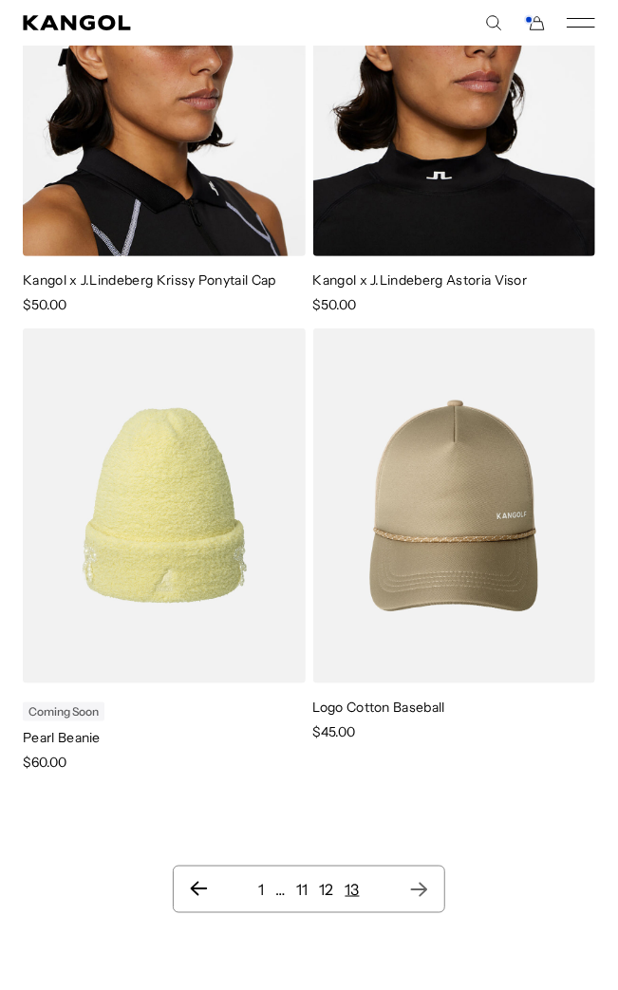
scroll to position [0, 390]
click at [416, 890] on icon "Next page" at bounding box center [419, 889] width 20 height 19
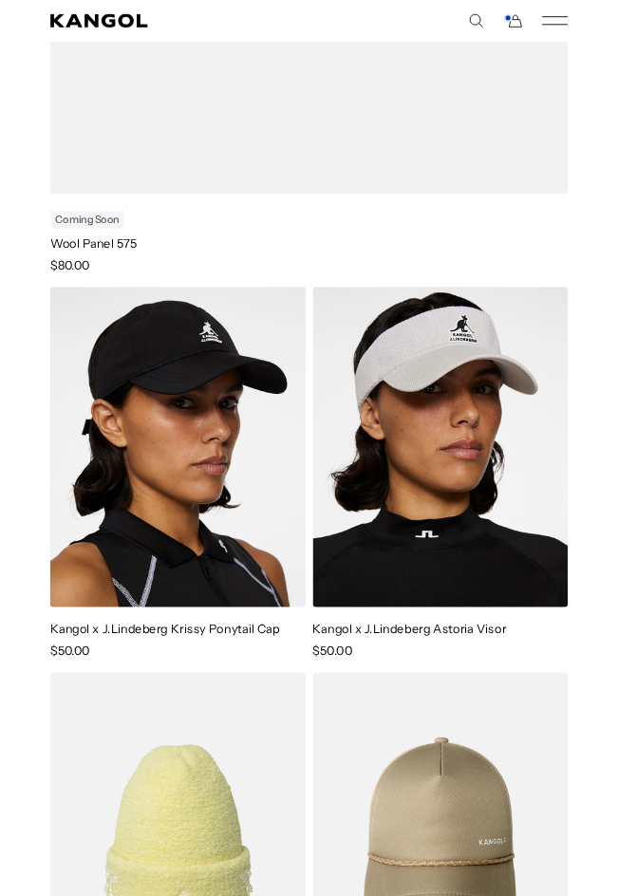
scroll to position [3343, 0]
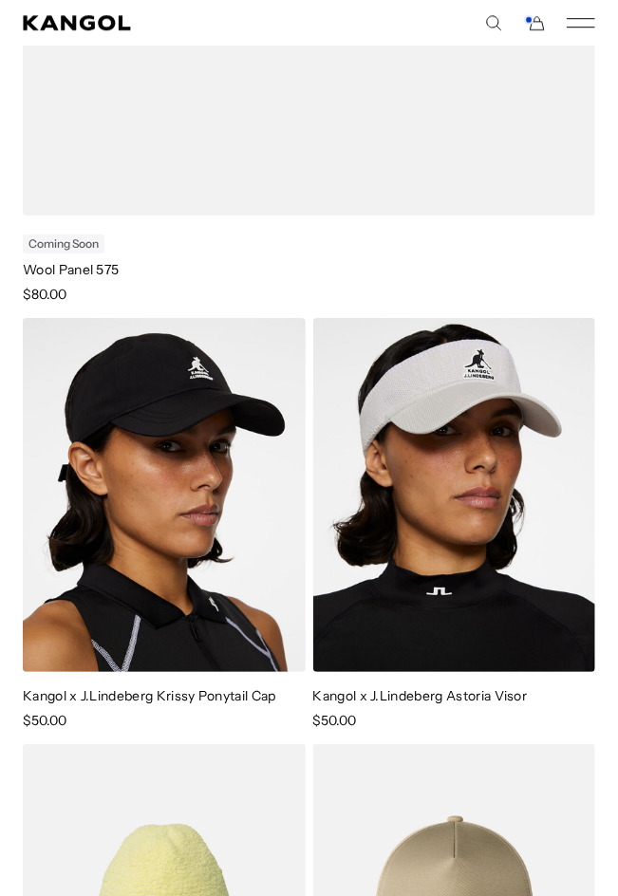
click at [587, 18] on rect "Mobile Menu" at bounding box center [581, 18] width 28 height 1
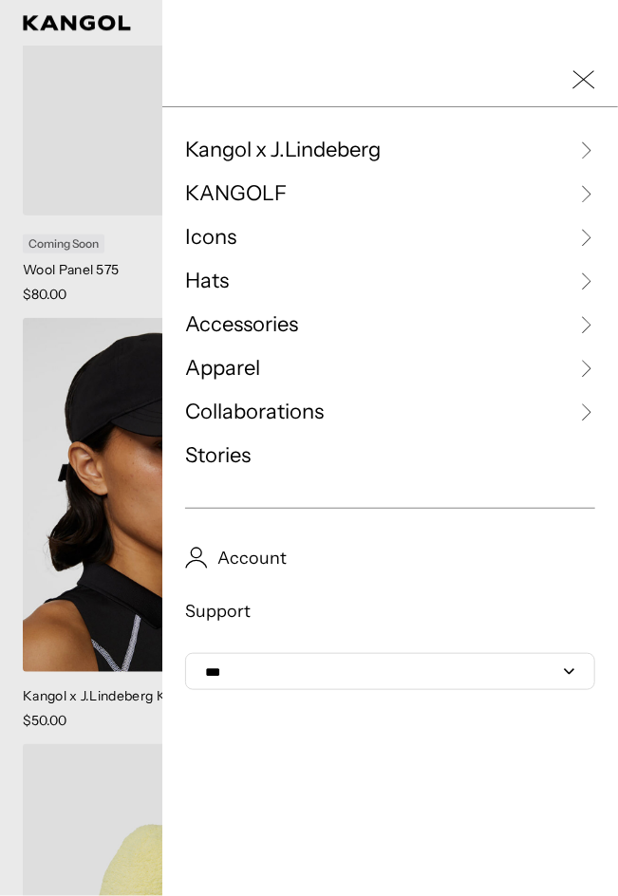
scroll to position [0, 390]
click at [587, 193] on icon at bounding box center [585, 193] width 19 height 19
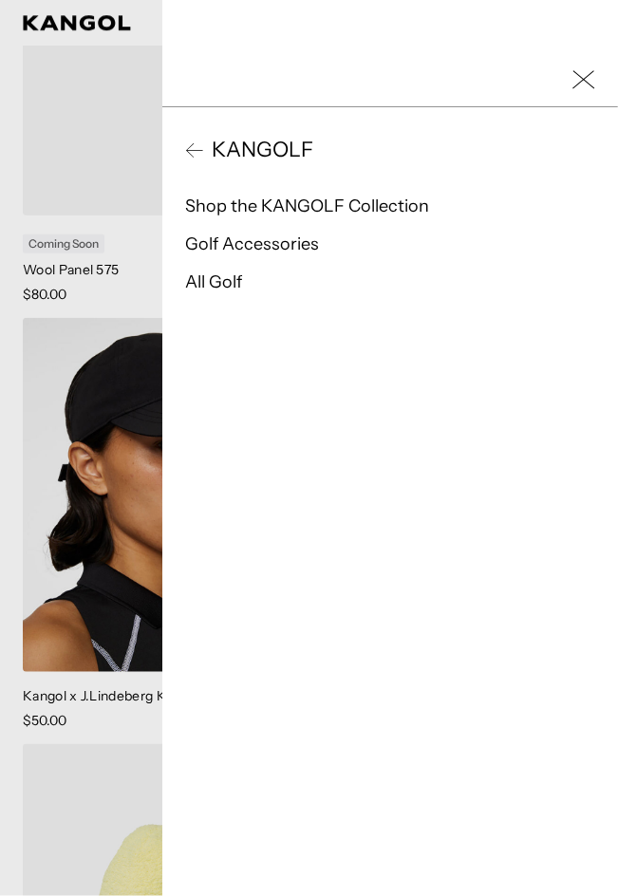
click at [222, 286] on link "All Golf" at bounding box center [213, 282] width 57 height 21
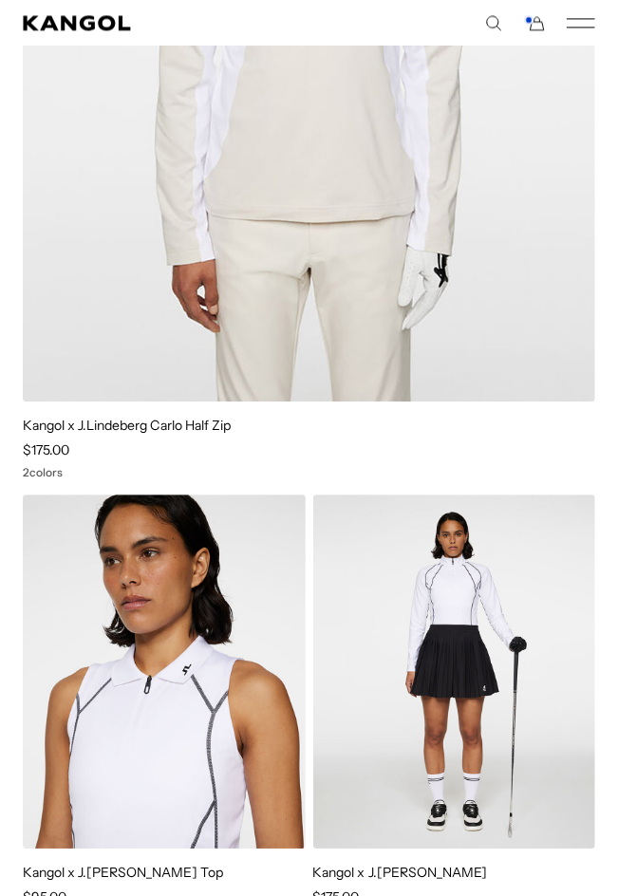
click at [587, 22] on icon "Mobile Menu" at bounding box center [581, 22] width 28 height 17
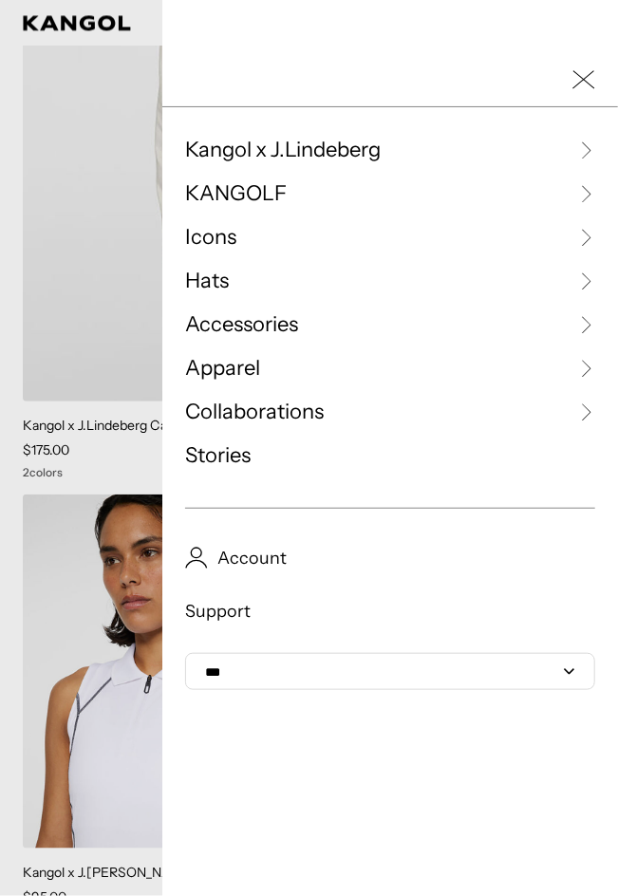
click at [587, 368] on icon at bounding box center [585, 368] width 19 height 19
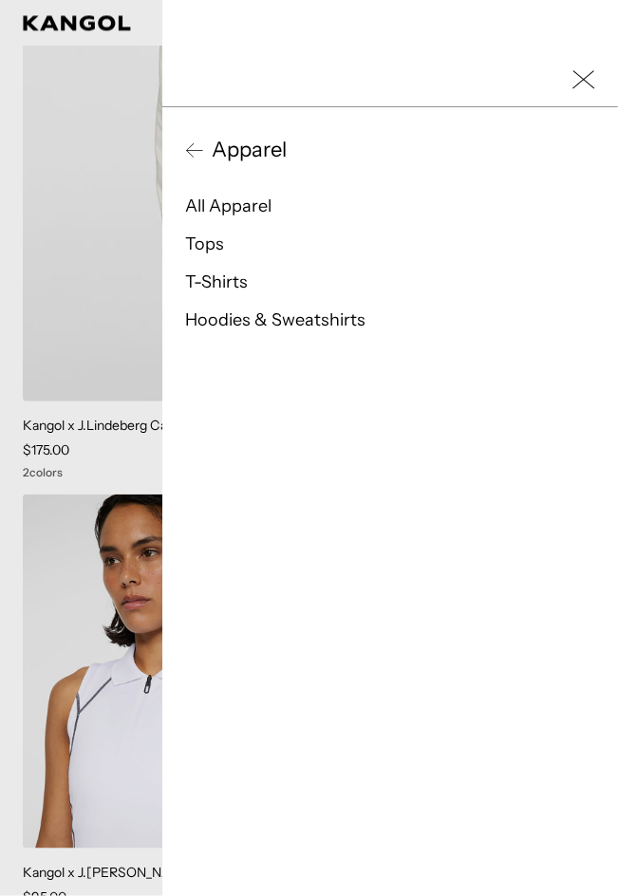
click at [217, 199] on link "All Apparel" at bounding box center [228, 206] width 86 height 21
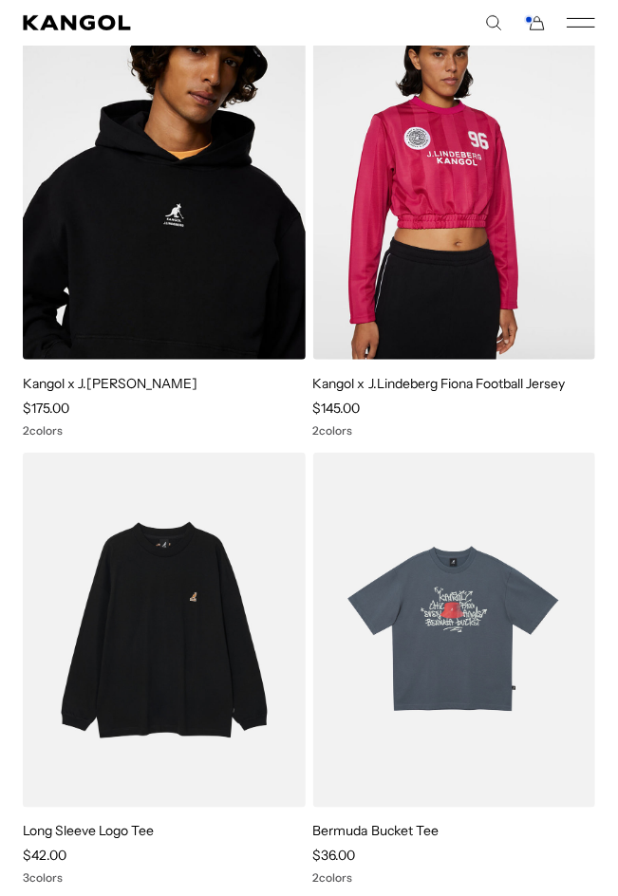
click at [0, 0] on img at bounding box center [0, 0] width 0 height 0
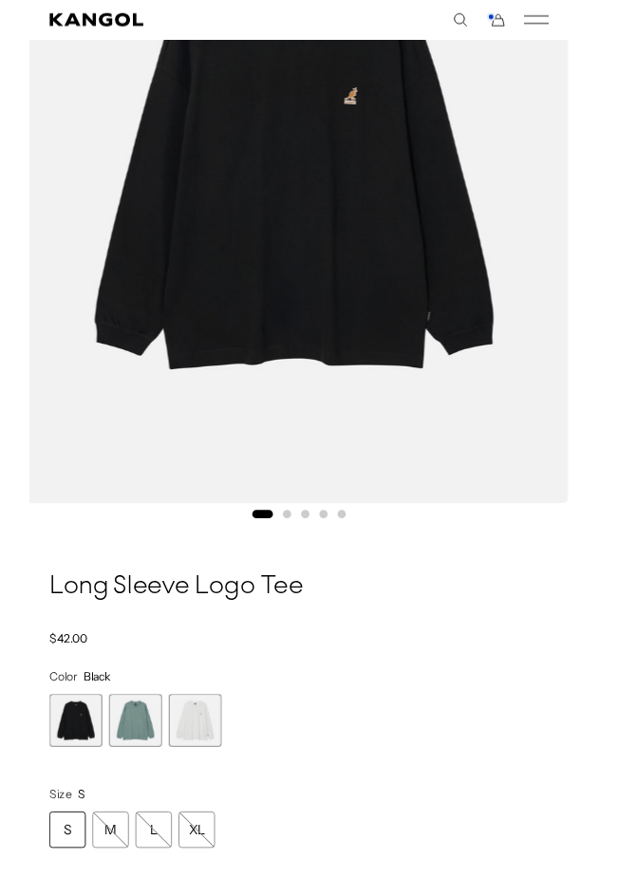
scroll to position [376, 0]
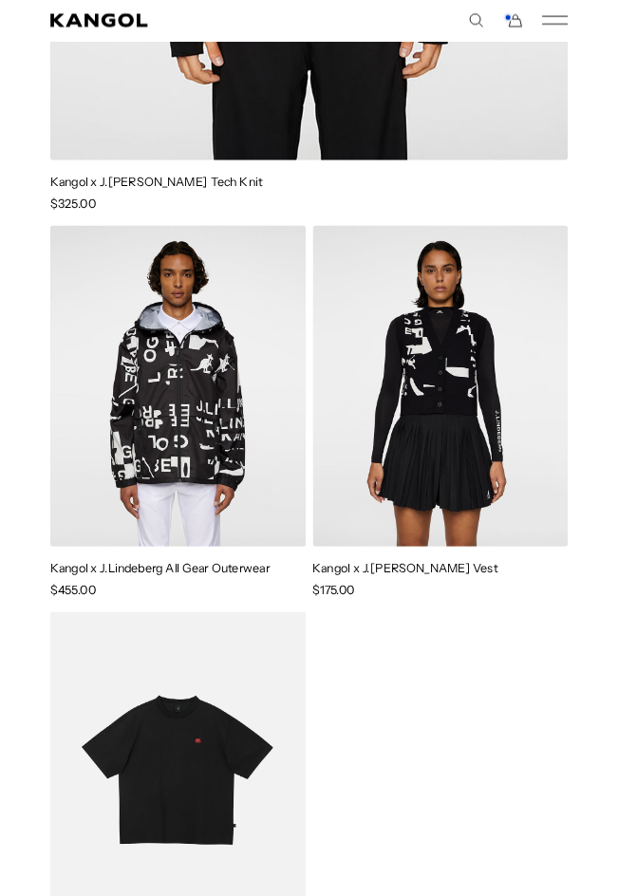
scroll to position [7000, 0]
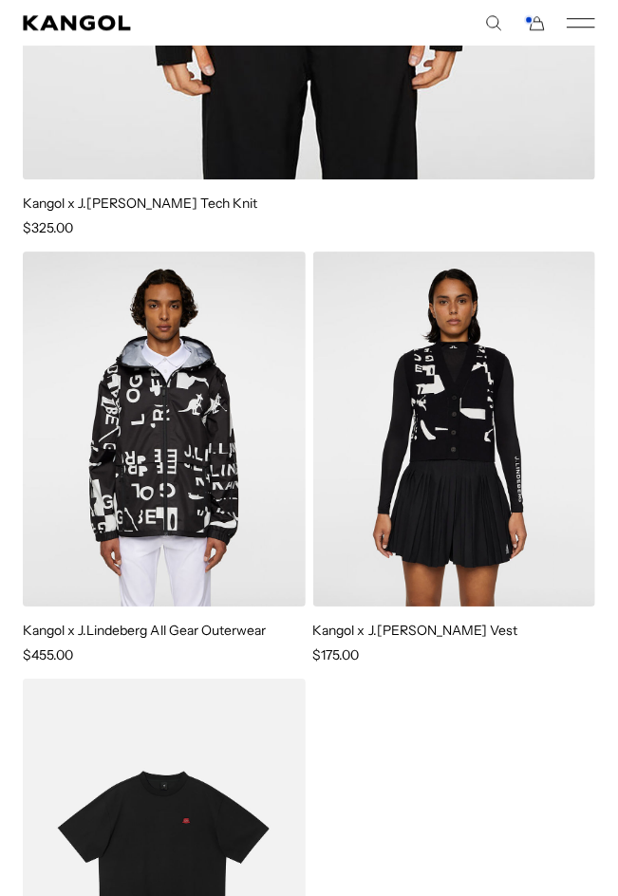
click at [578, 26] on icon "Mobile Menu" at bounding box center [581, 22] width 28 height 17
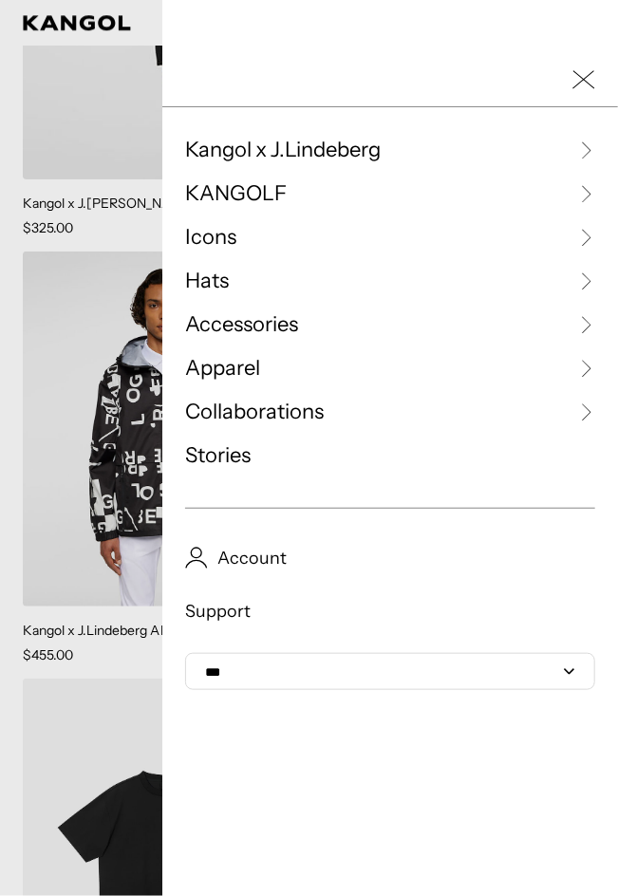
scroll to position [0, 0]
